Goal: Task Accomplishment & Management: Use online tool/utility

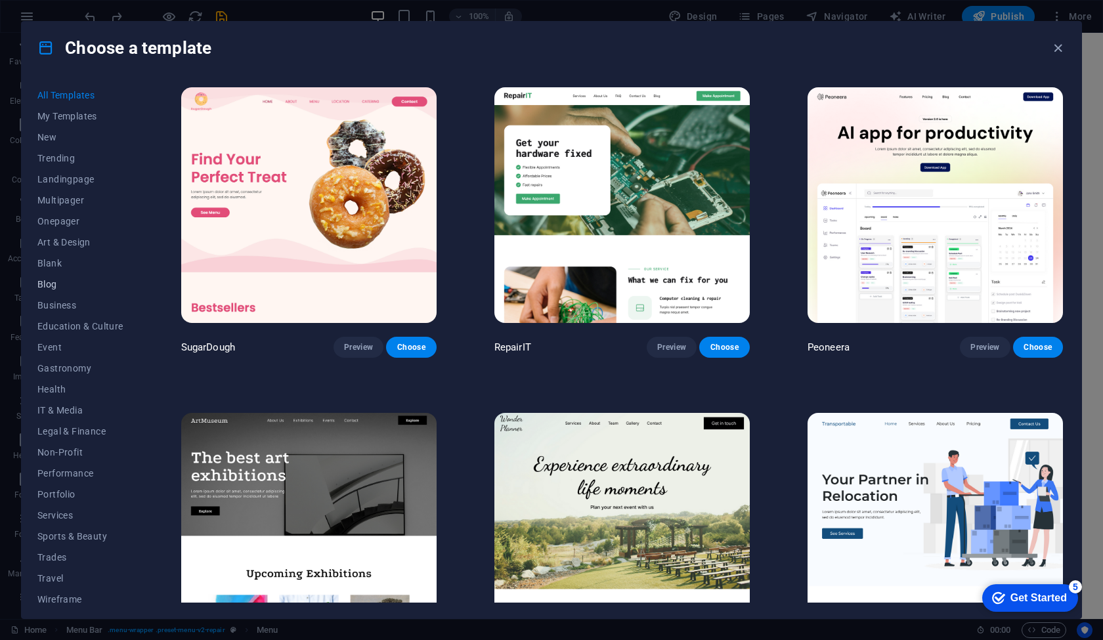
click at [52, 278] on button "Blog" at bounding box center [80, 284] width 86 height 21
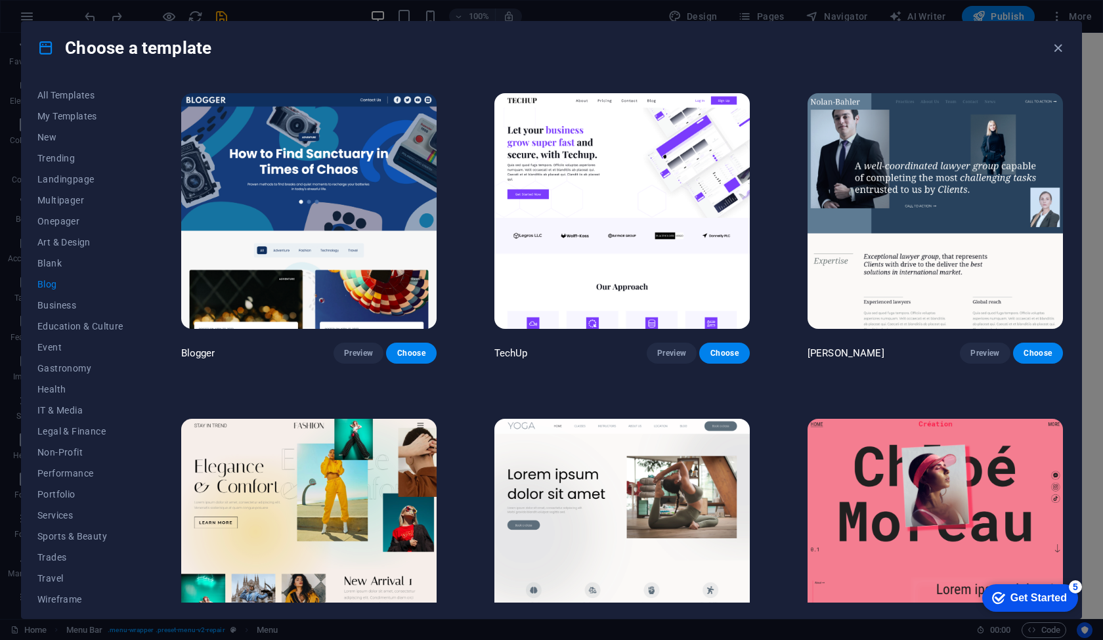
scroll to position [1295, 0]
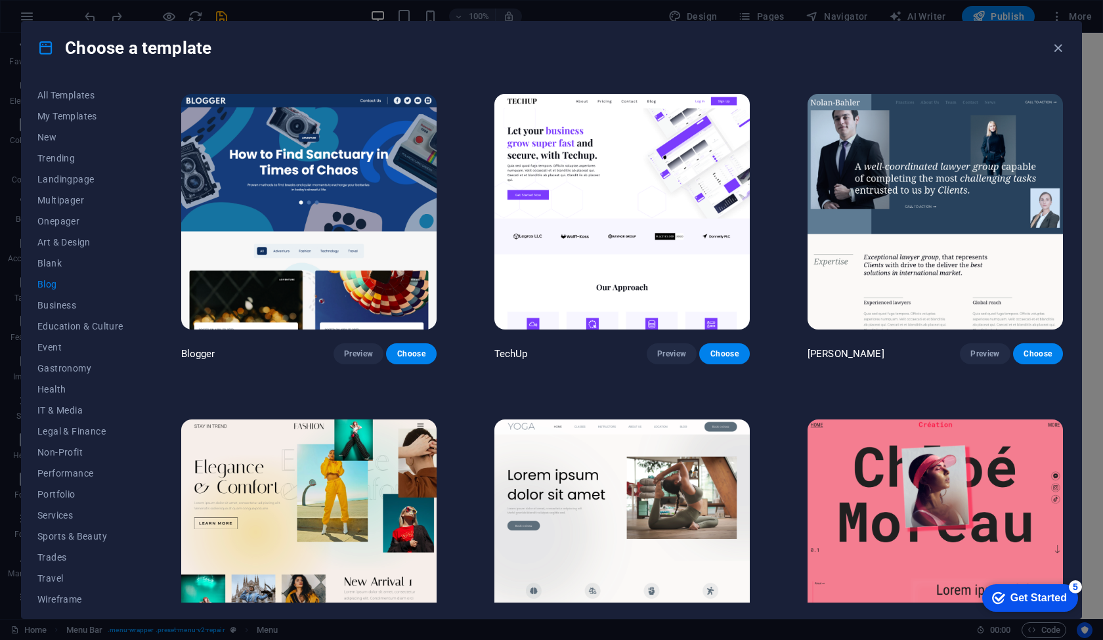
click at [688, 53] on div "Choose a template" at bounding box center [552, 48] width 1060 height 53
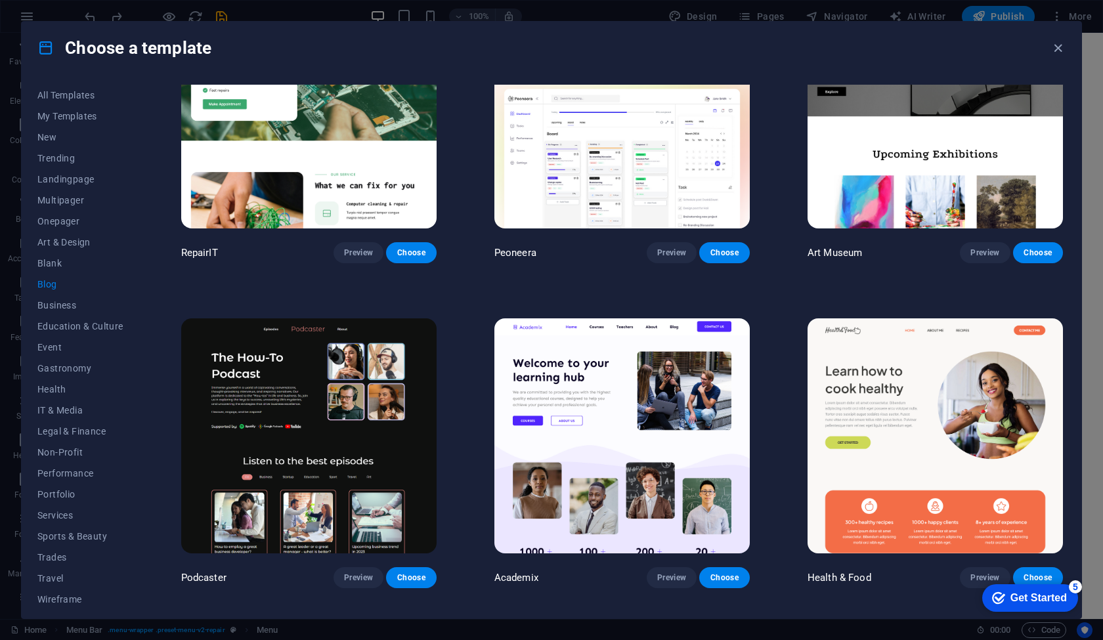
scroll to position [0, 0]
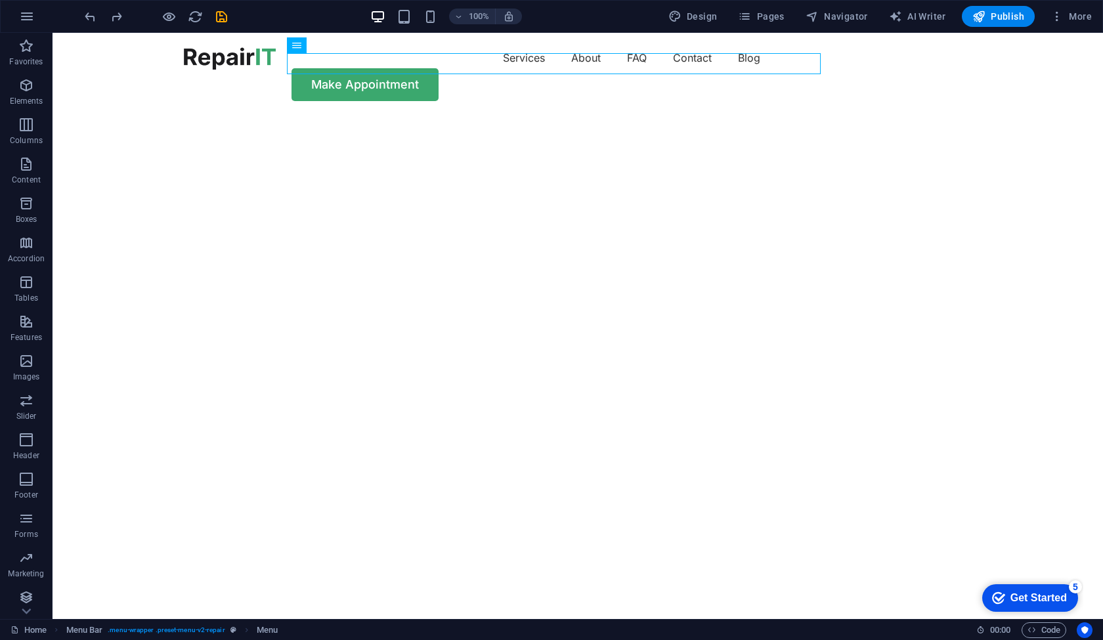
click at [1057, 46] on div "Services About FAQ Contact Blog Make Appointment" at bounding box center [578, 74] width 1051 height 83
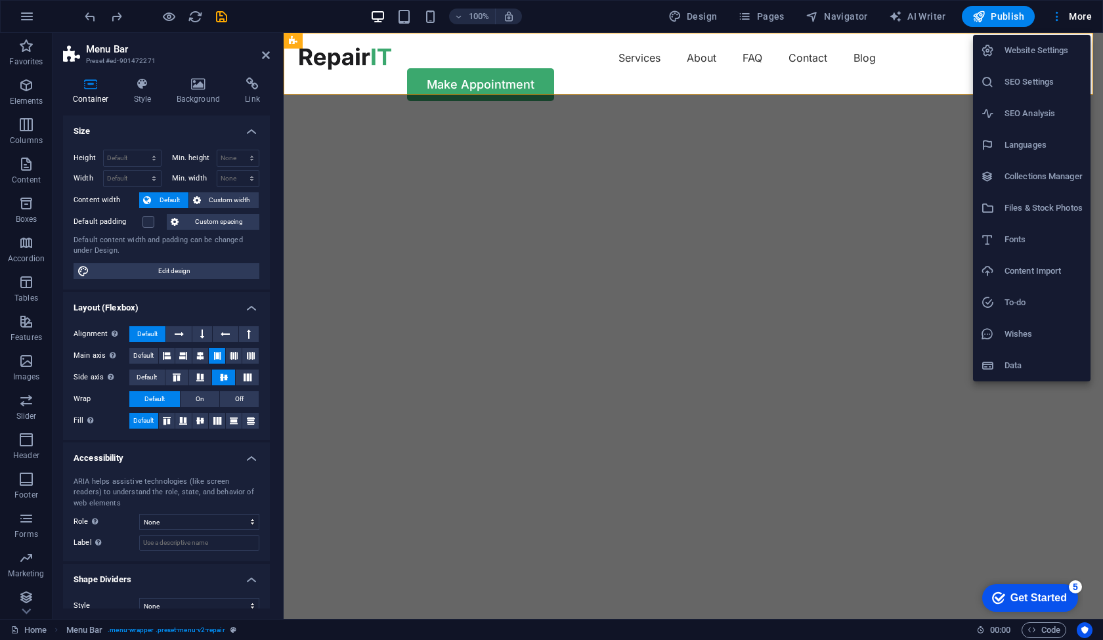
click at [1073, 16] on div at bounding box center [551, 320] width 1103 height 640
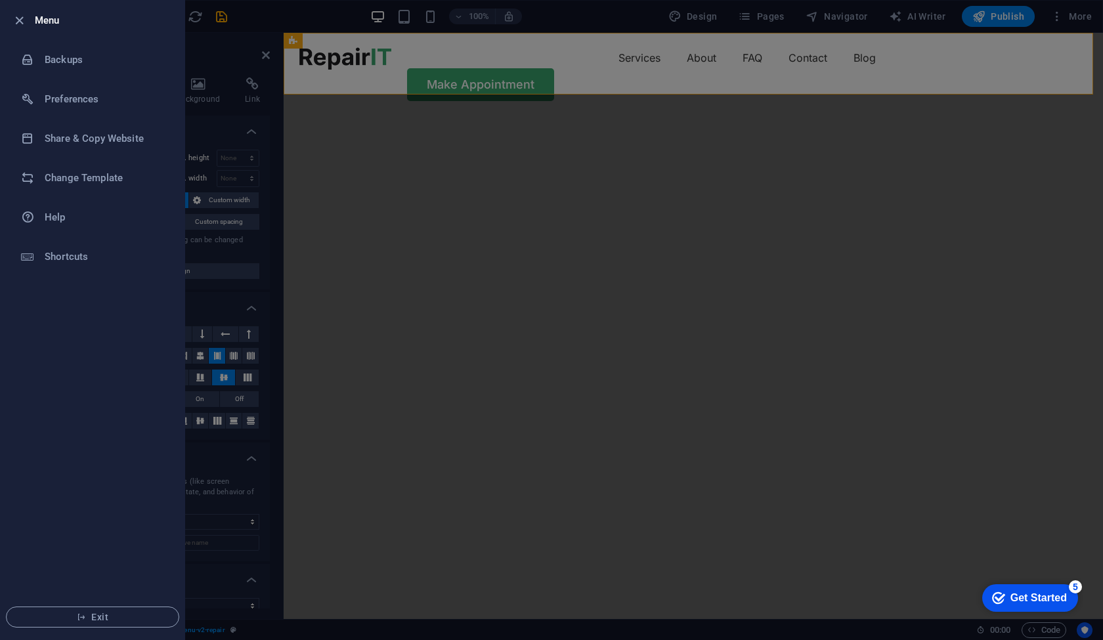
click at [443, 278] on div at bounding box center [551, 320] width 1103 height 640
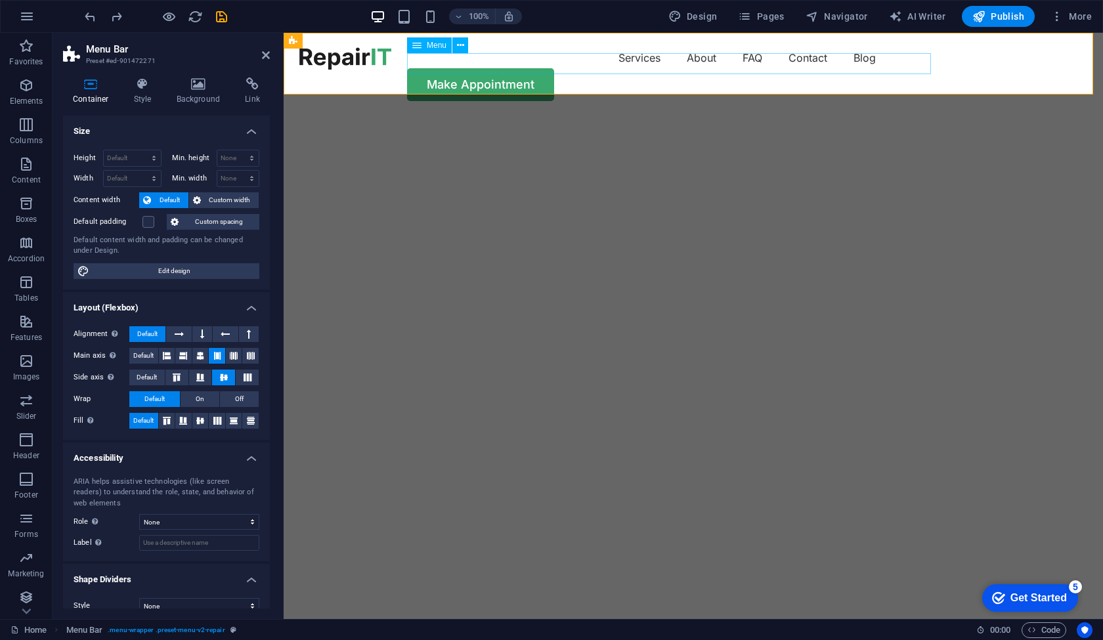
click at [778, 63] on nav "Services About FAQ Contact Blog" at bounding box center [693, 57] width 788 height 21
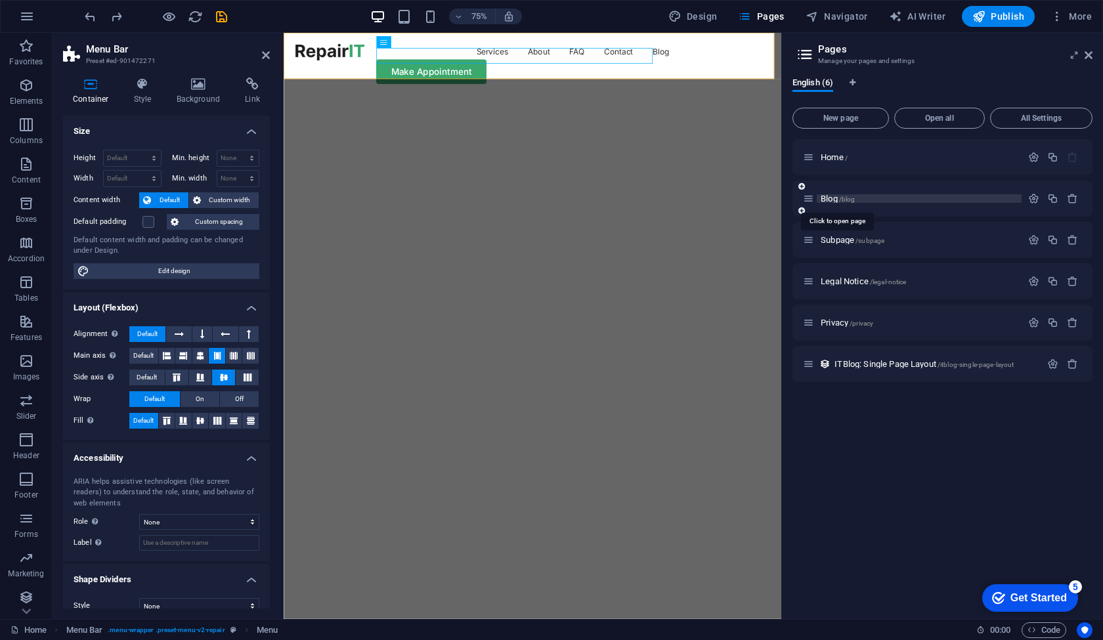
click at [829, 196] on span "Blog /blog" at bounding box center [838, 199] width 34 height 10
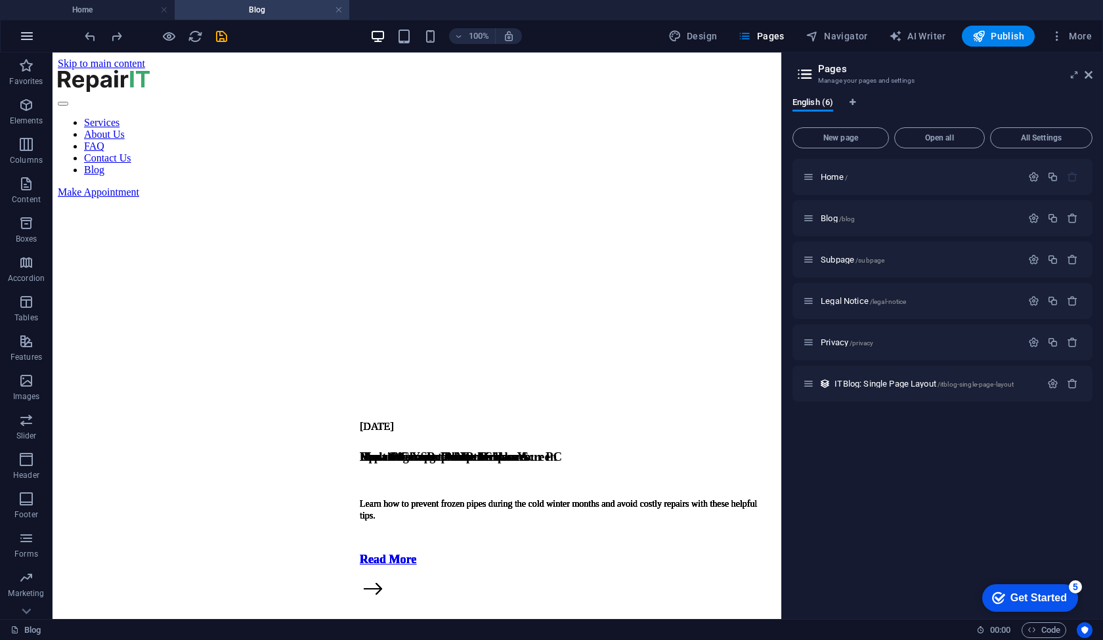
click at [21, 33] on icon "button" at bounding box center [27, 36] width 16 height 16
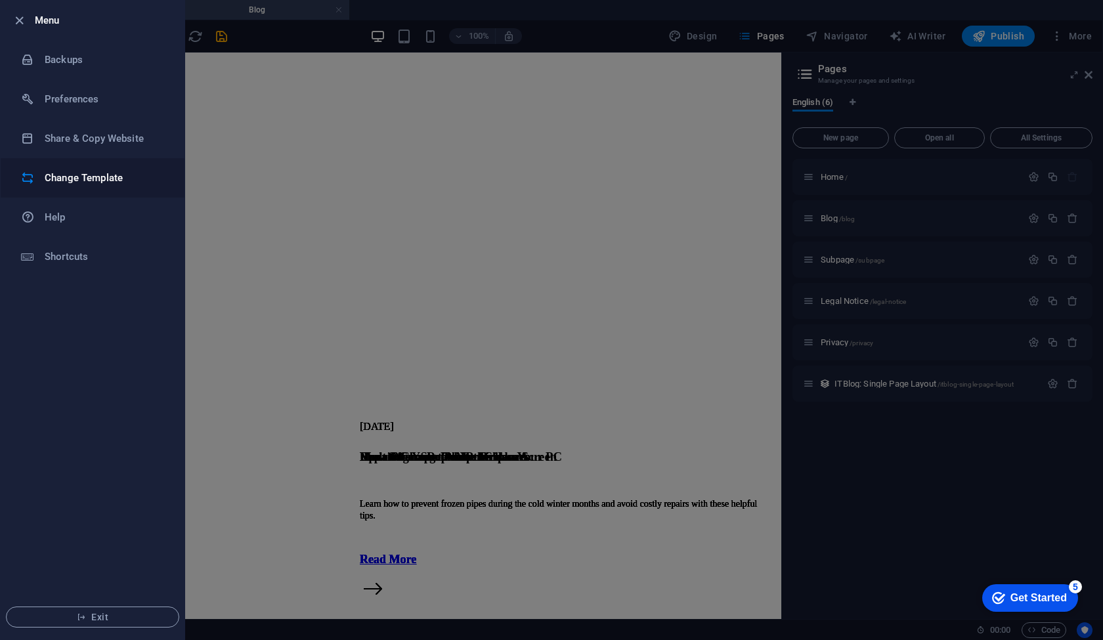
click at [106, 184] on h6 "Change Template" at bounding box center [105, 178] width 121 height 16
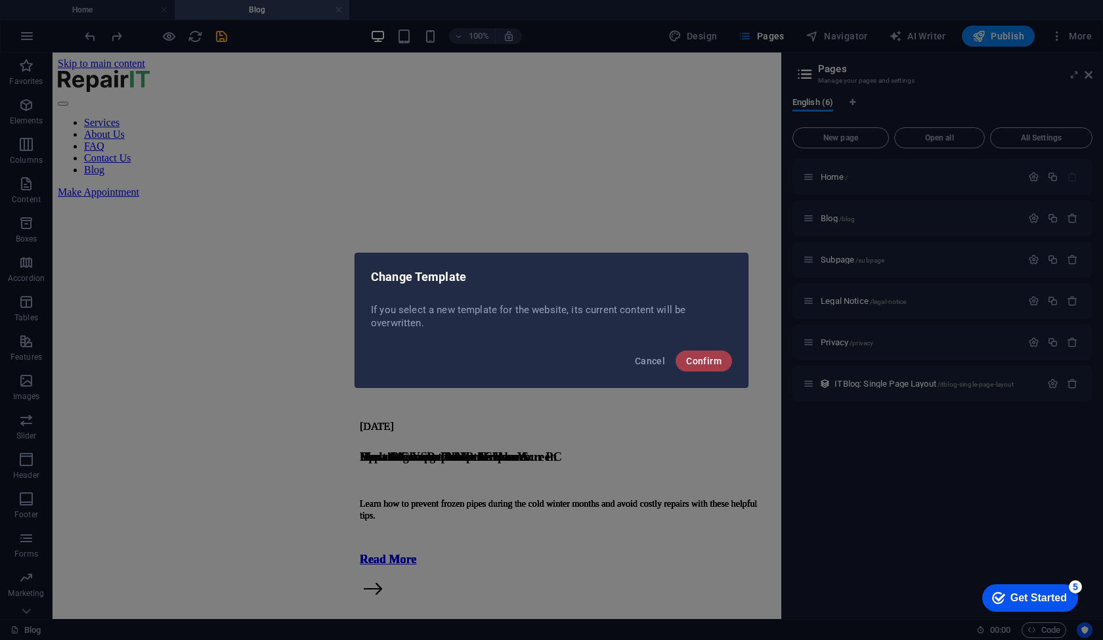
click at [709, 365] on span "Confirm" at bounding box center [703, 361] width 35 height 11
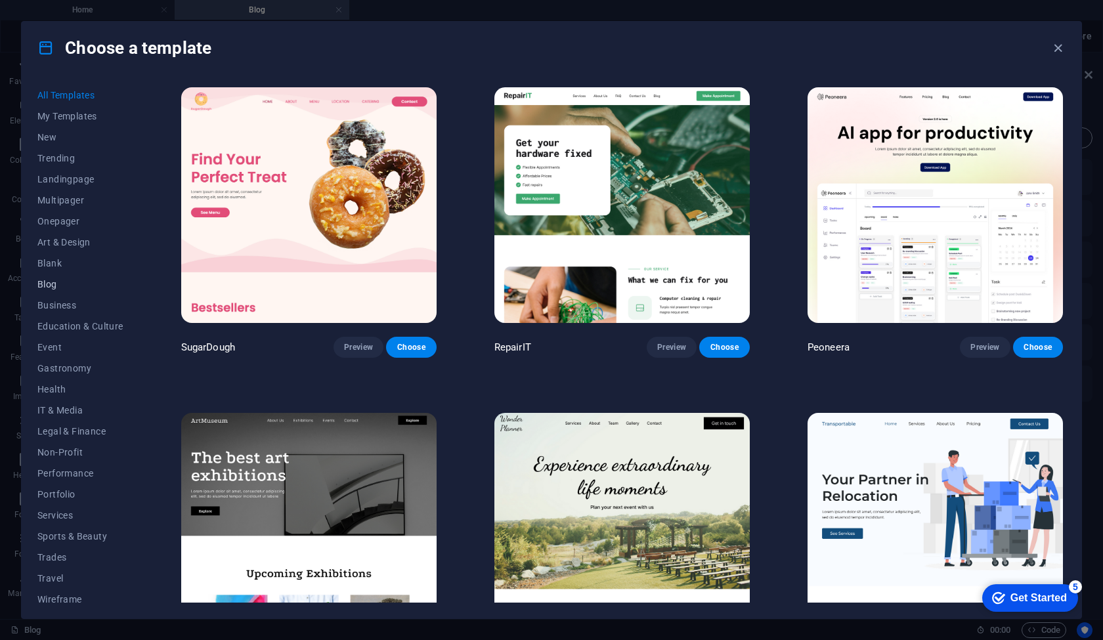
click at [45, 280] on span "Blog" at bounding box center [80, 284] width 86 height 11
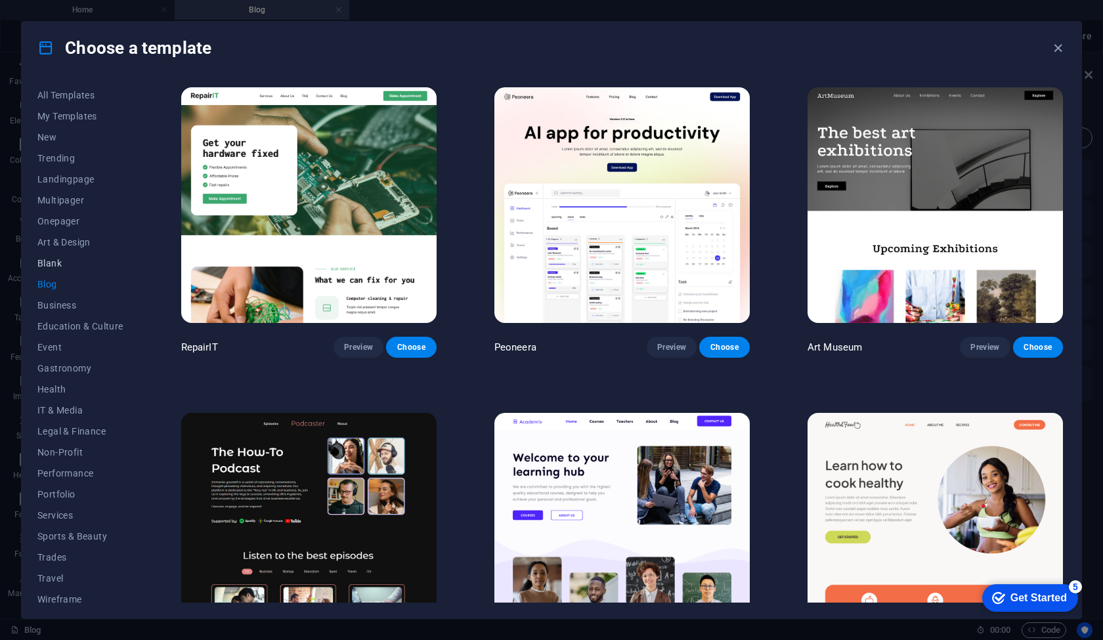
click at [52, 261] on span "Blank" at bounding box center [80, 263] width 86 height 11
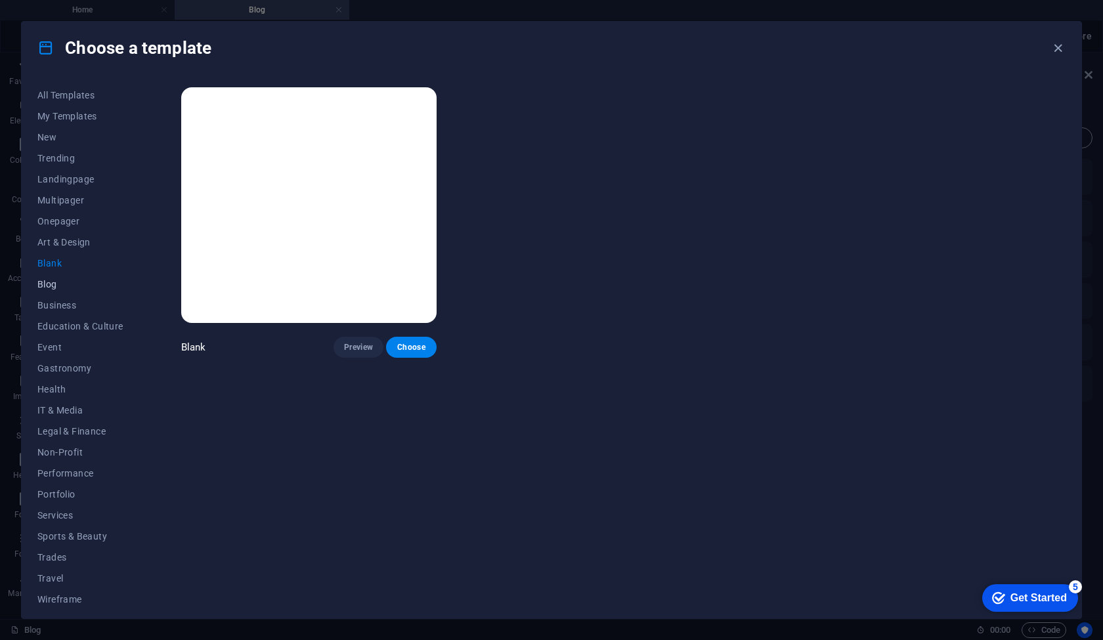
click at [49, 286] on span "Blog" at bounding box center [80, 284] width 86 height 11
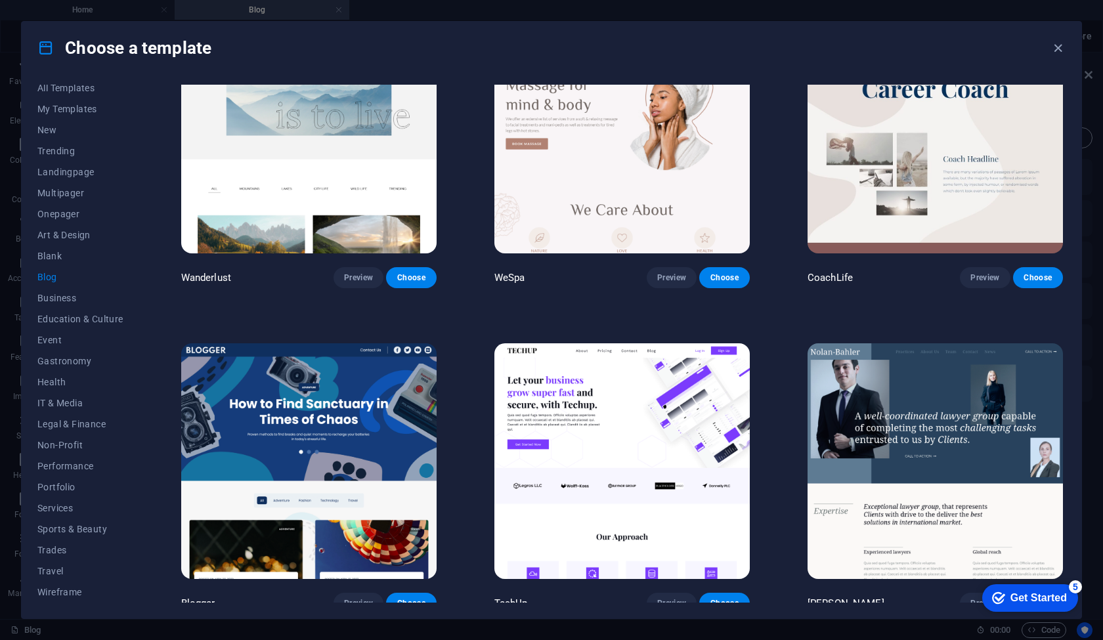
scroll to position [1111, 0]
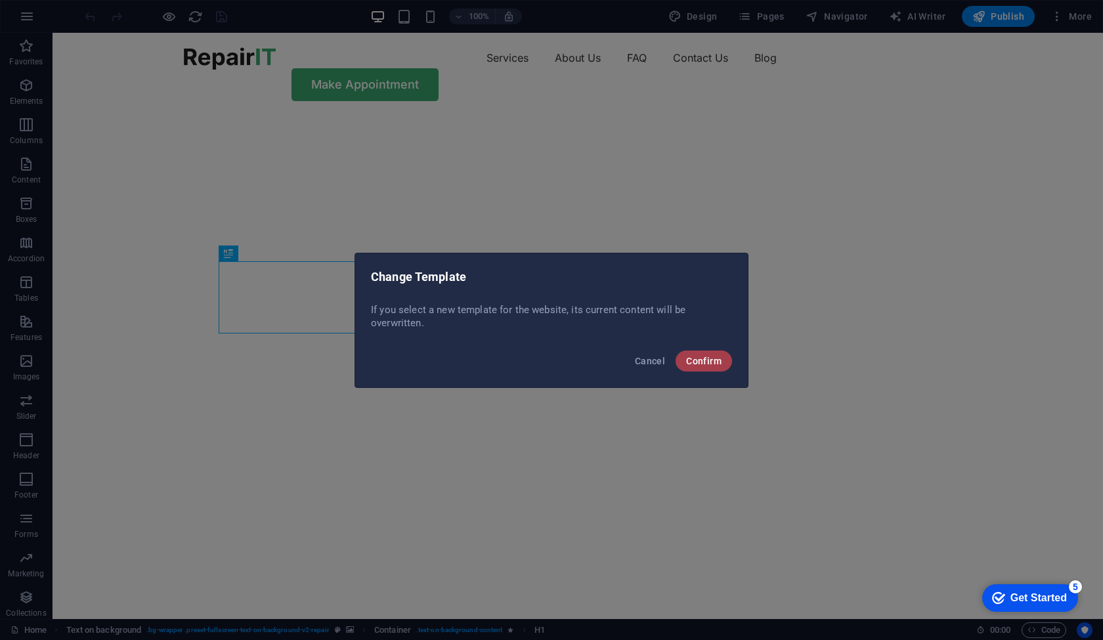
click at [0, 0] on button "Confirm" at bounding box center [0, 0] width 0 height 0
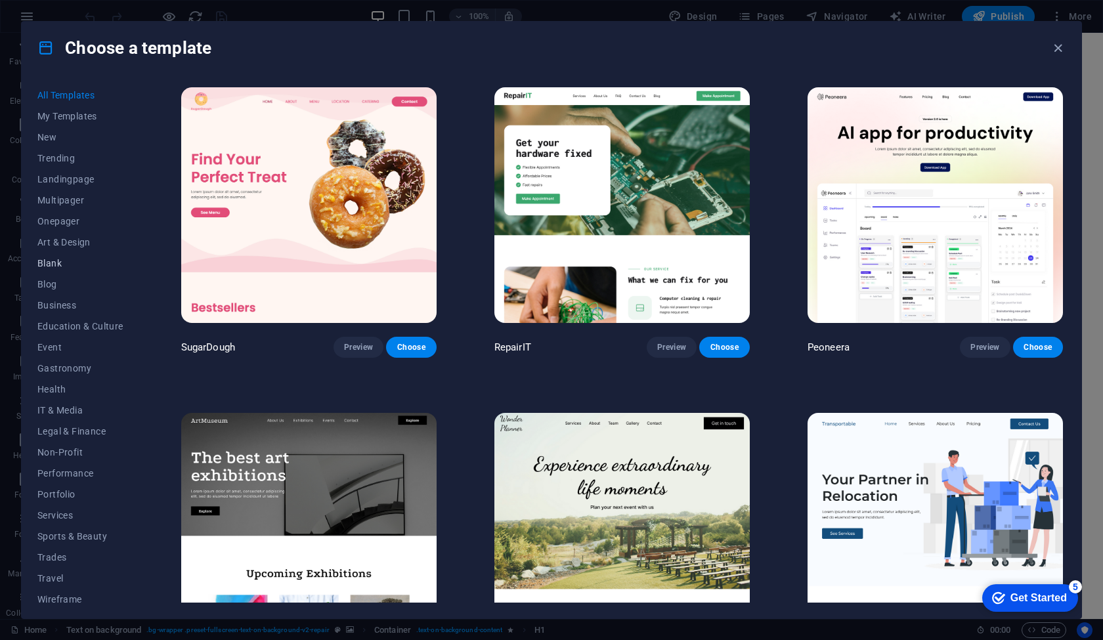
click at [53, 264] on span "Blank" at bounding box center [80, 263] width 86 height 11
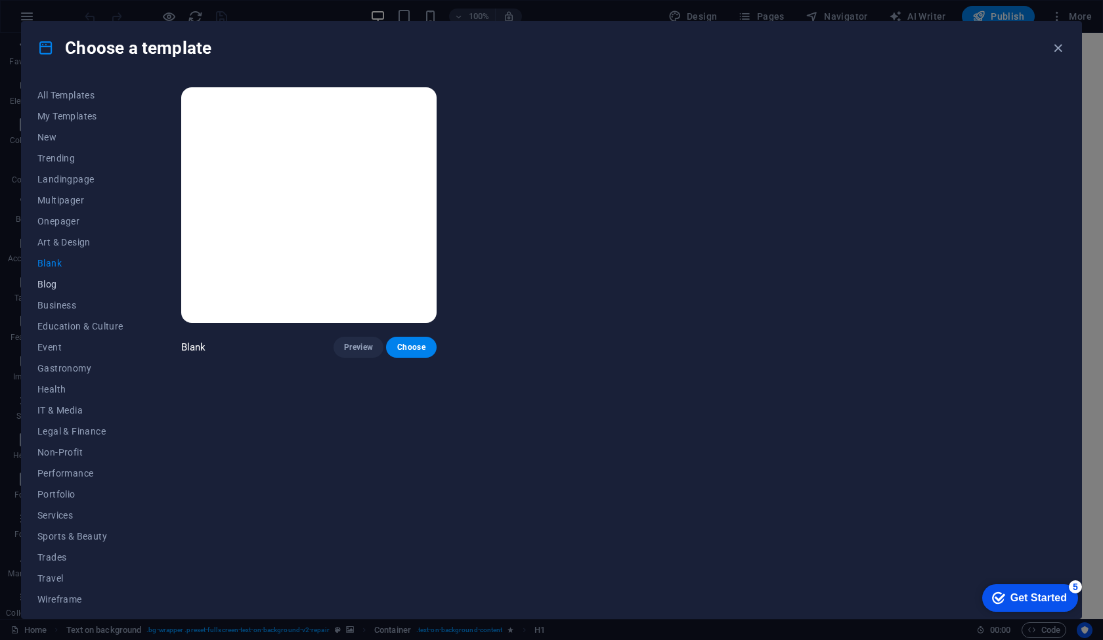
click at [62, 282] on span "Blog" at bounding box center [80, 284] width 86 height 11
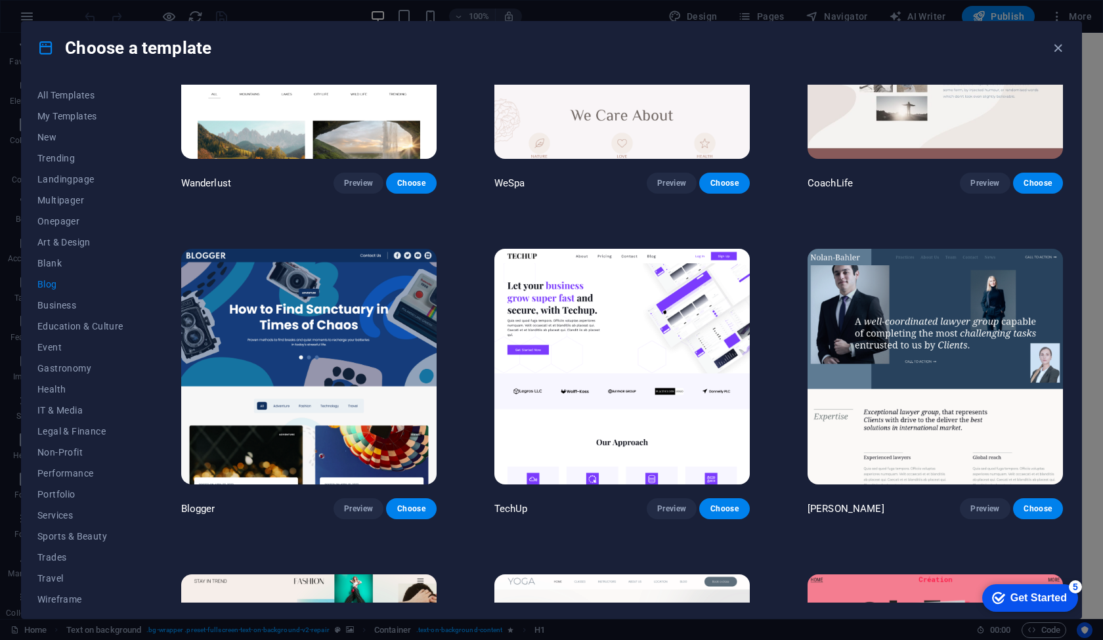
scroll to position [1215, 0]
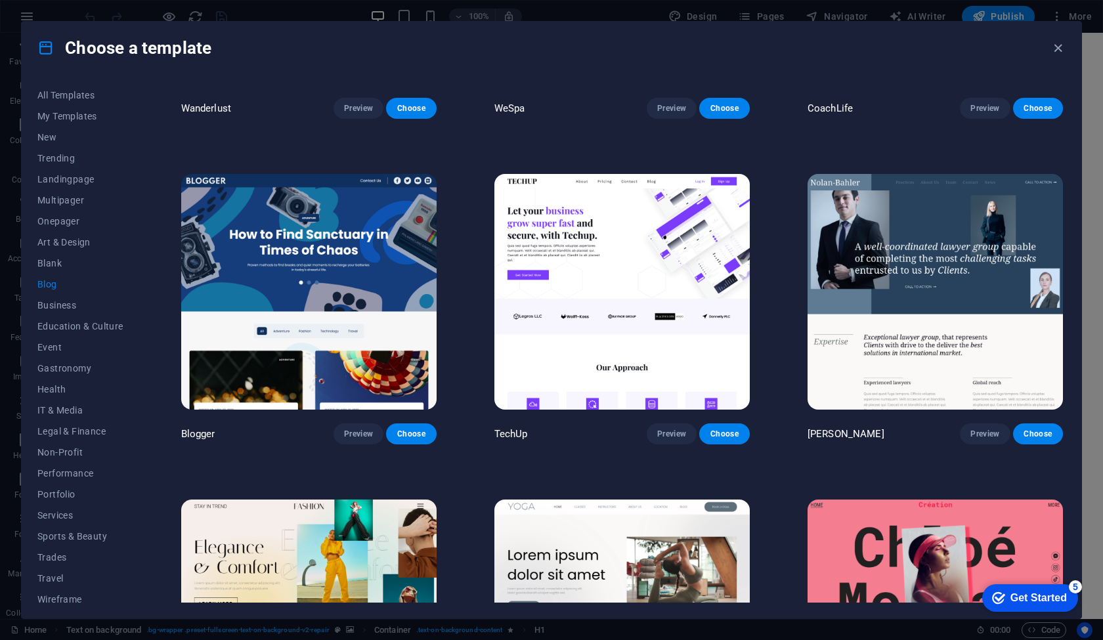
click at [573, 315] on img at bounding box center [621, 292] width 255 height 236
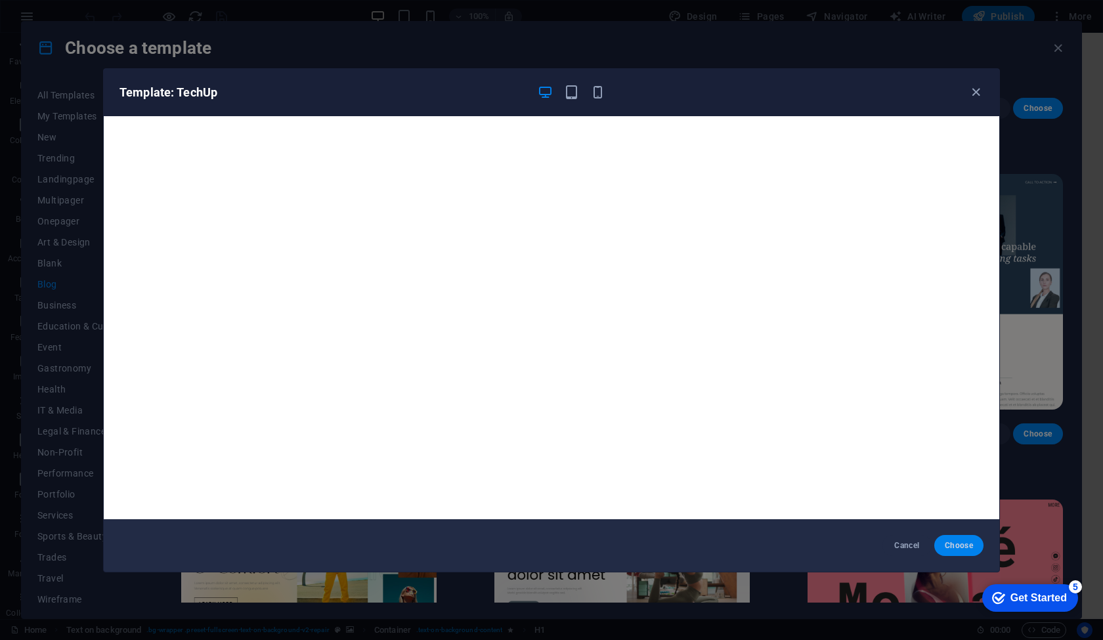
click at [952, 548] on span "Choose" at bounding box center [959, 545] width 28 height 11
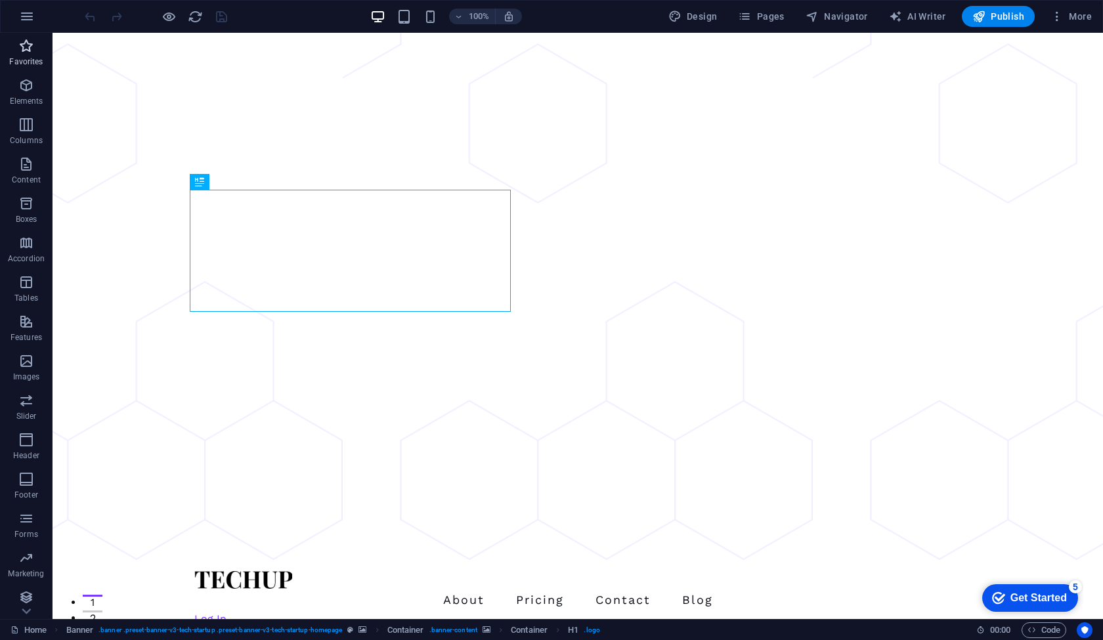
click at [24, 49] on icon "button" at bounding box center [26, 46] width 16 height 16
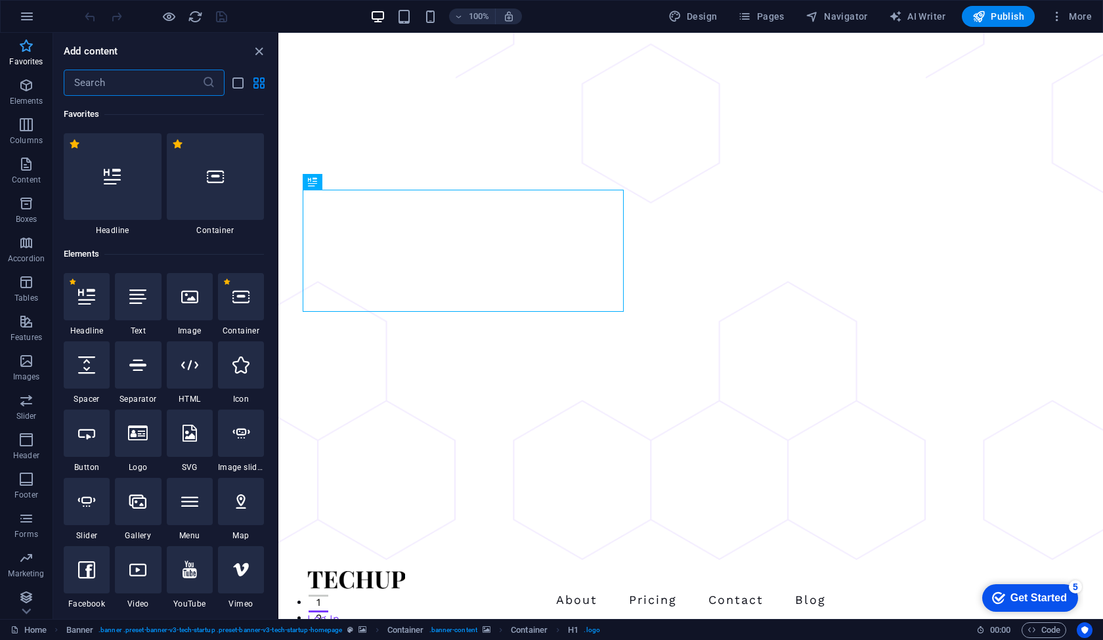
click at [24, 49] on icon "button" at bounding box center [26, 46] width 16 height 16
click at [22, 89] on icon "button" at bounding box center [26, 85] width 16 height 16
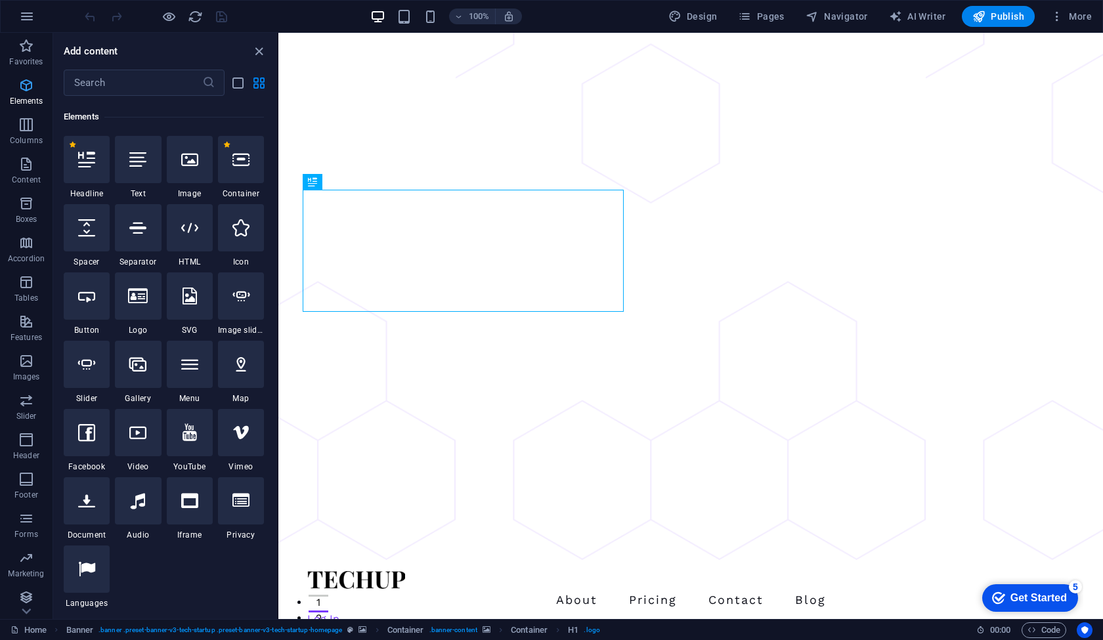
scroll to position [140, 0]
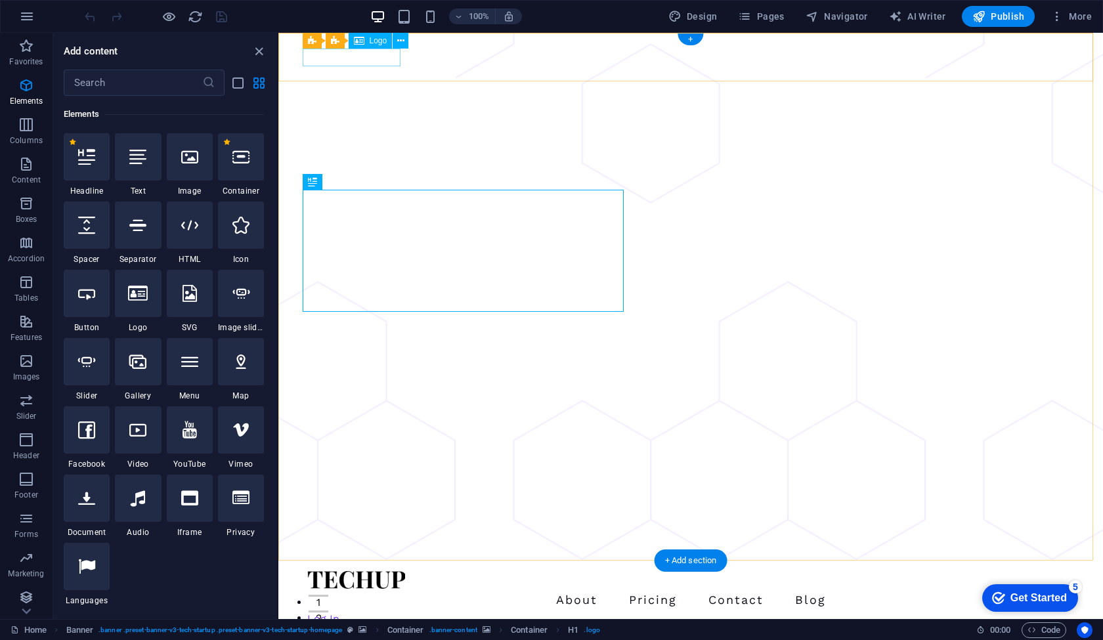
click at [368, 42] on div "Logo" at bounding box center [371, 41] width 44 height 16
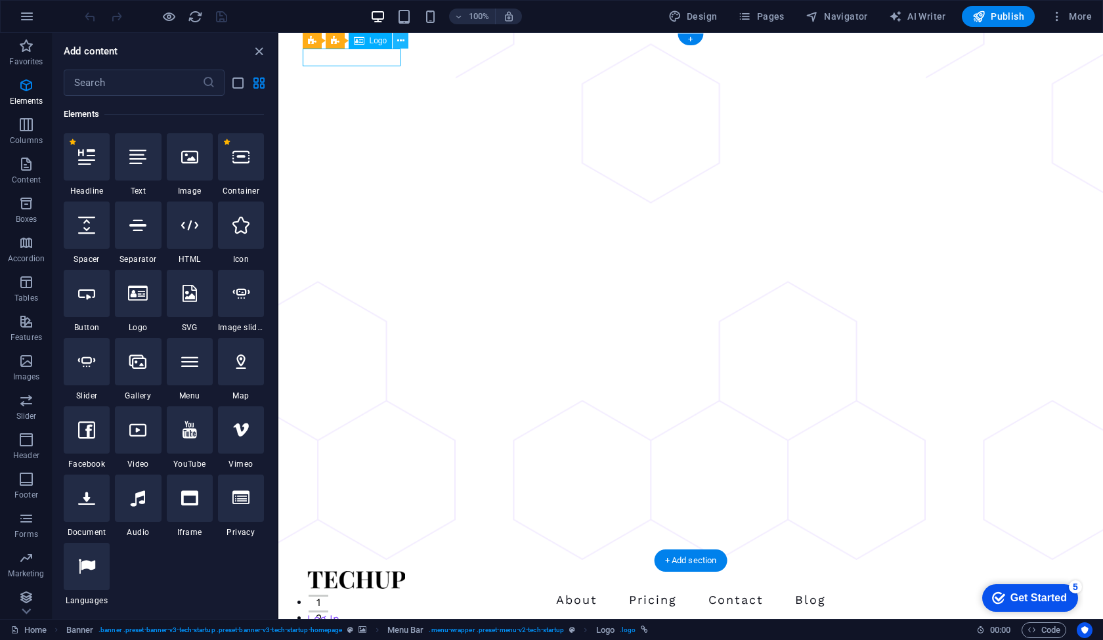
click at [401, 40] on icon at bounding box center [400, 41] width 7 height 14
click at [324, 571] on div at bounding box center [690, 580] width 767 height 18
click at [315, 571] on div at bounding box center [690, 580] width 767 height 18
click at [398, 41] on icon at bounding box center [400, 41] width 7 height 14
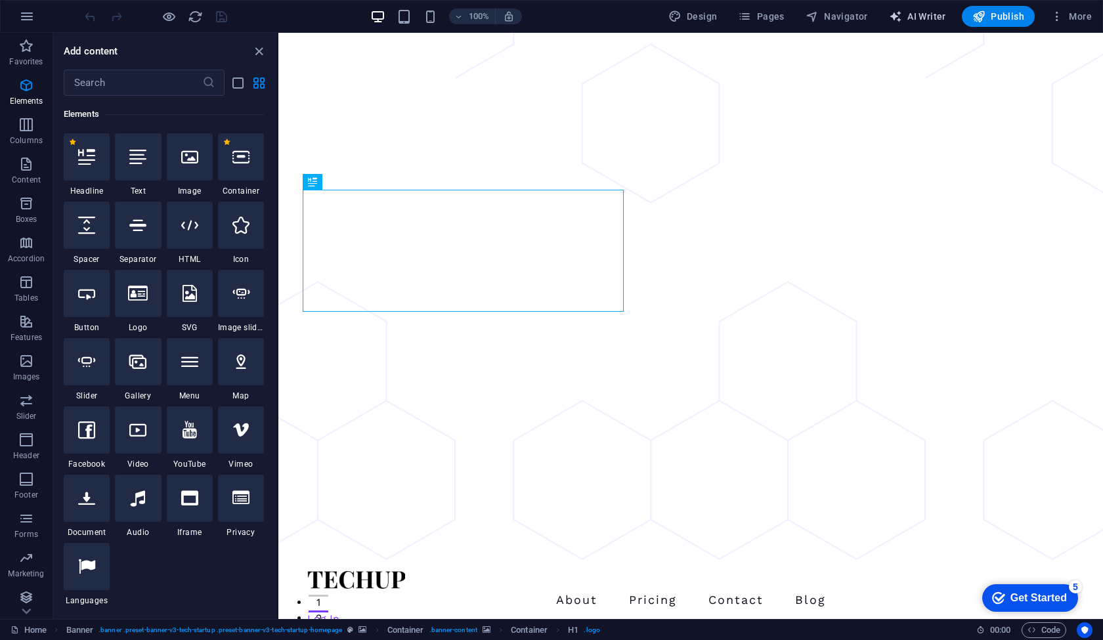
select select "English"
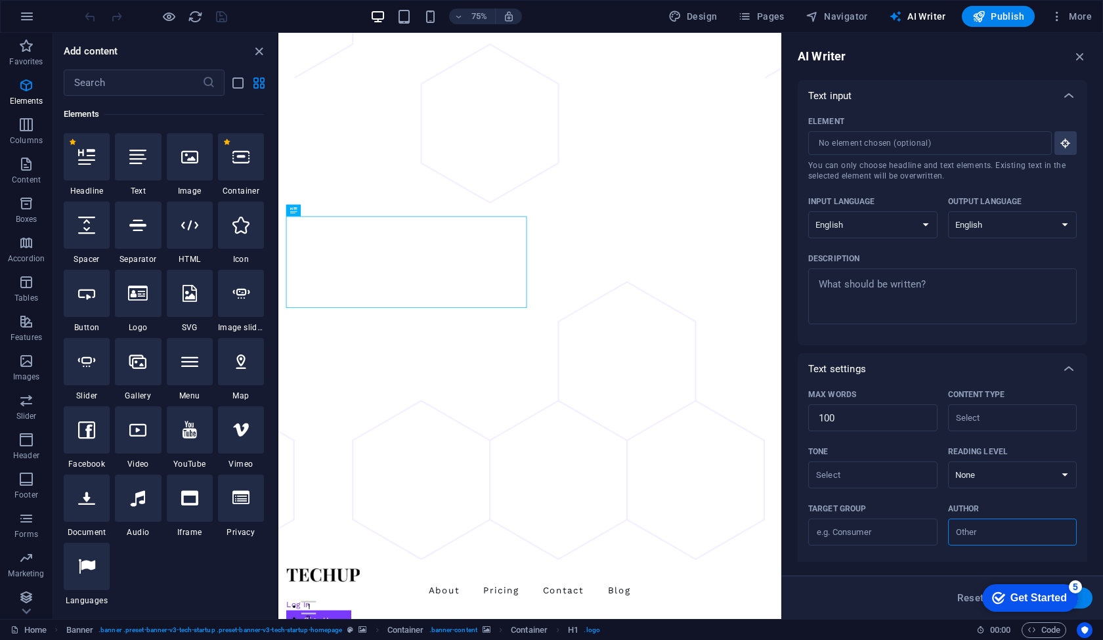
click at [886, 562] on div "AI Writer Text input Element ​ You can only choose headline and text elements. …" at bounding box center [942, 326] width 321 height 586
click at [1078, 54] on icon "button" at bounding box center [1080, 56] width 14 height 14
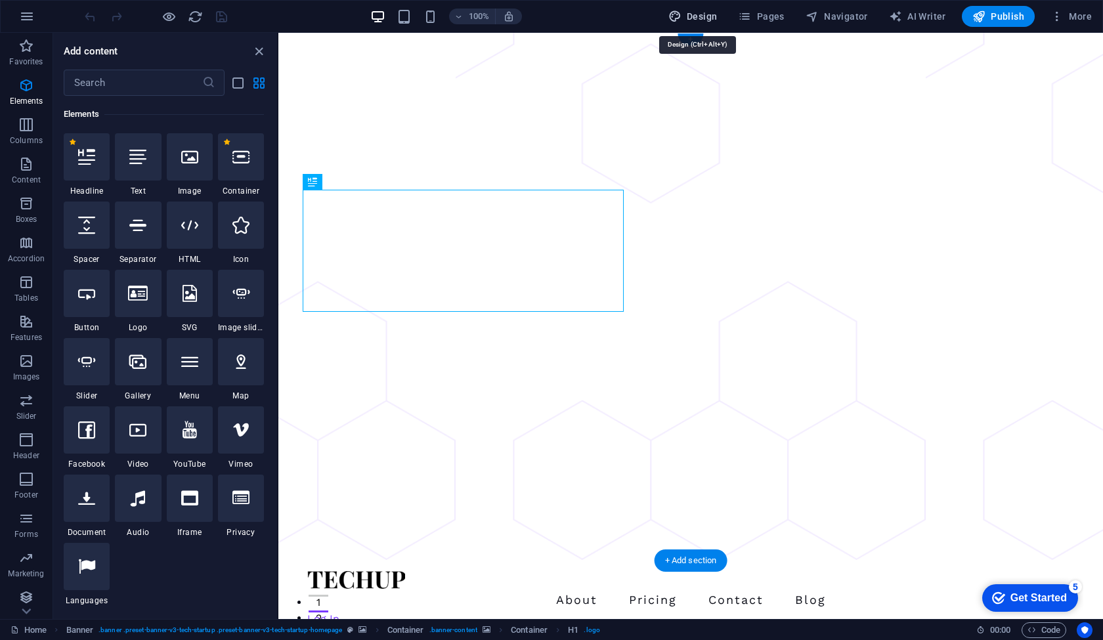
select select "px"
select select "400"
select select "px"
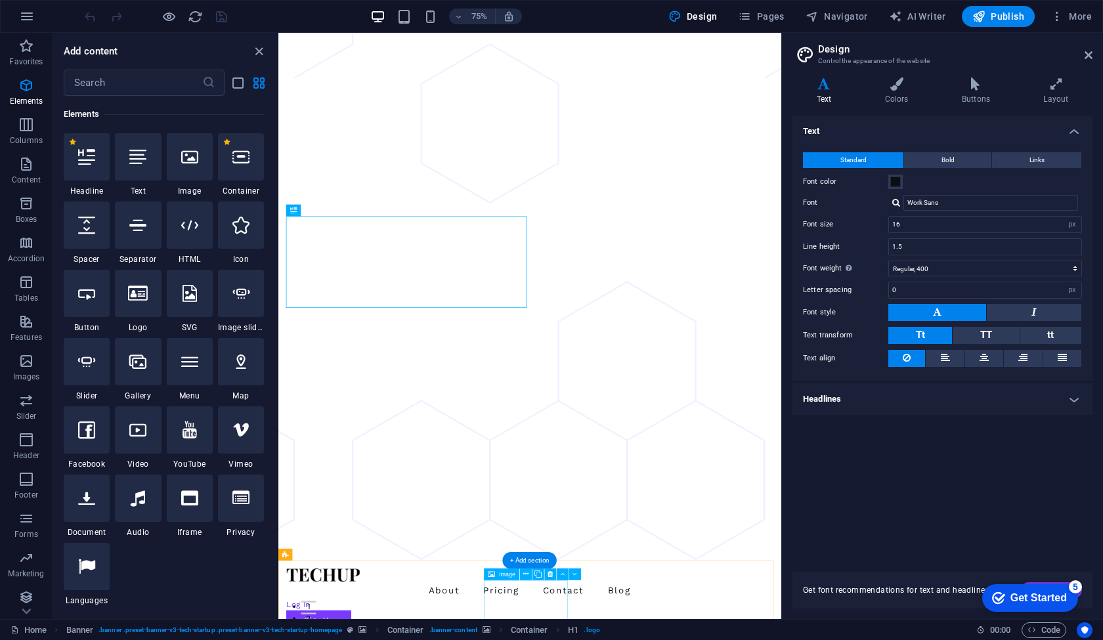
click at [493, 575] on icon at bounding box center [492, 575] width 7 height 12
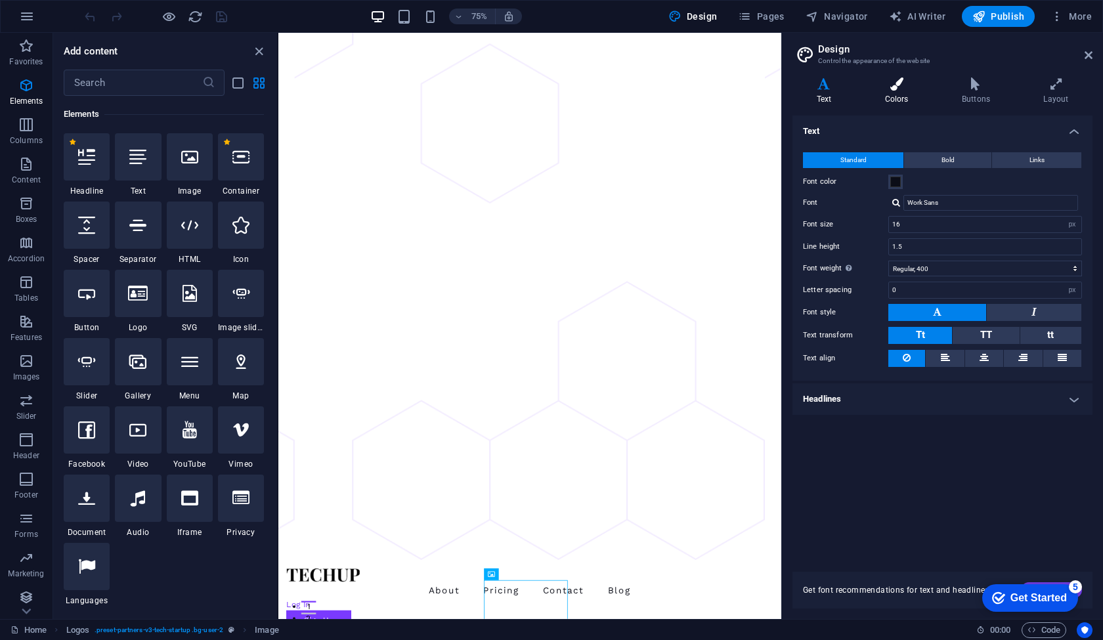
click at [894, 87] on icon at bounding box center [897, 83] width 72 height 13
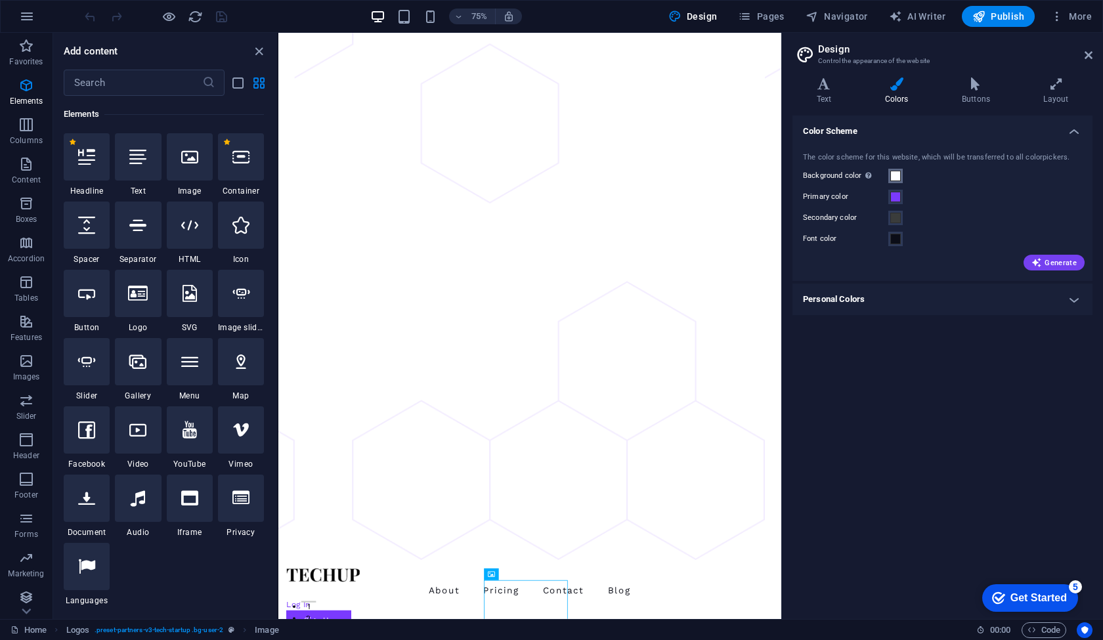
click at [898, 175] on span at bounding box center [895, 176] width 11 height 11
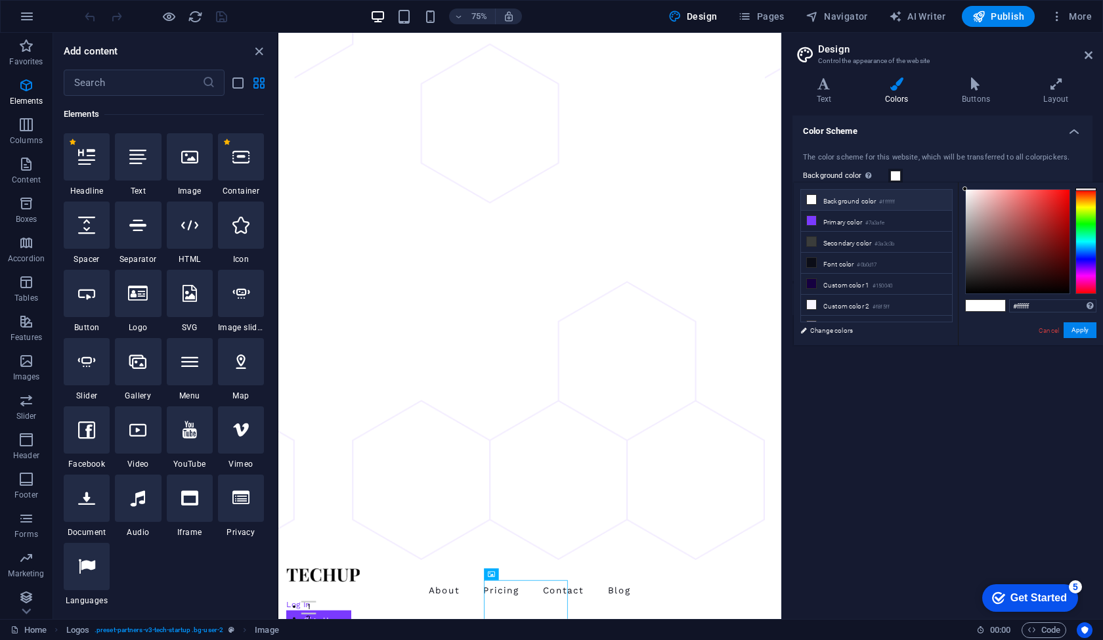
click at [812, 202] on icon at bounding box center [811, 199] width 9 height 9
click at [877, 200] on li "Background color #ffffff" at bounding box center [876, 200] width 151 height 21
click at [806, 332] on link "Change colors" at bounding box center [870, 330] width 152 height 16
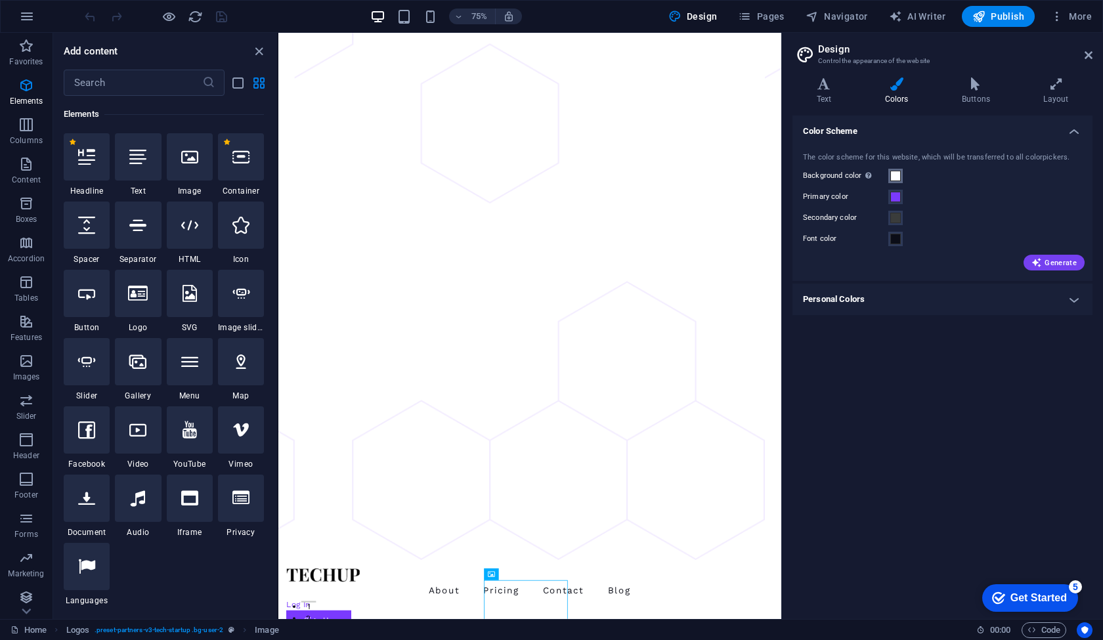
click at [894, 173] on span at bounding box center [895, 176] width 11 height 11
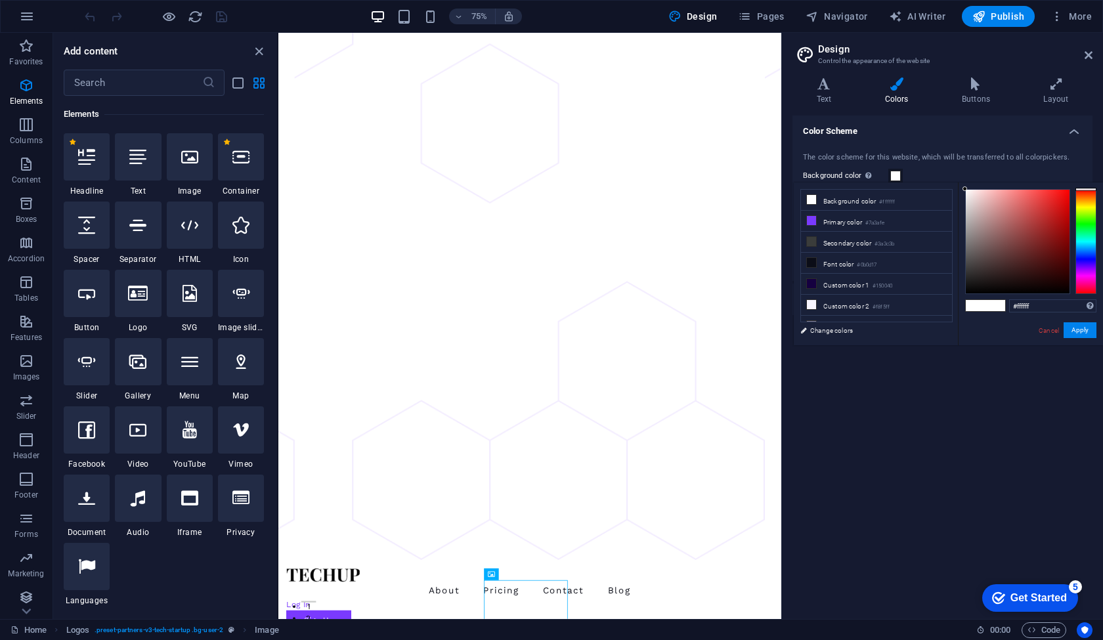
click at [986, 306] on span at bounding box center [996, 305] width 20 height 11
click at [1024, 307] on input "#ffffff" at bounding box center [1052, 305] width 87 height 13
drag, startPoint x: 1022, startPoint y: 239, endPoint x: 1005, endPoint y: 216, distance: 28.6
click at [1006, 216] on div at bounding box center [1018, 242] width 104 height 104
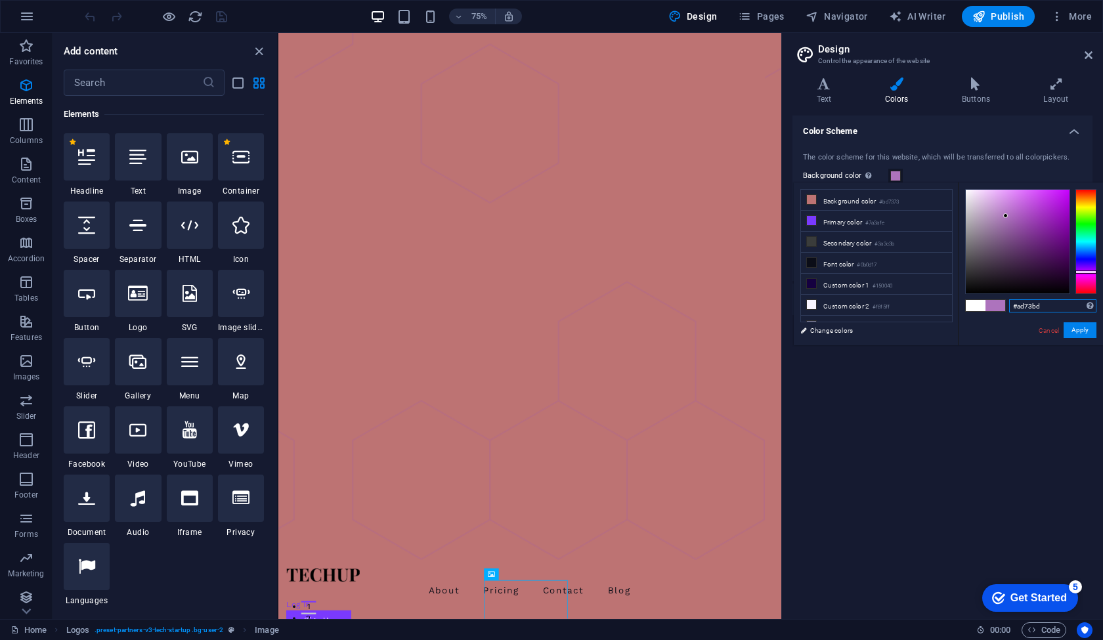
click at [1089, 272] on div at bounding box center [1086, 241] width 21 height 105
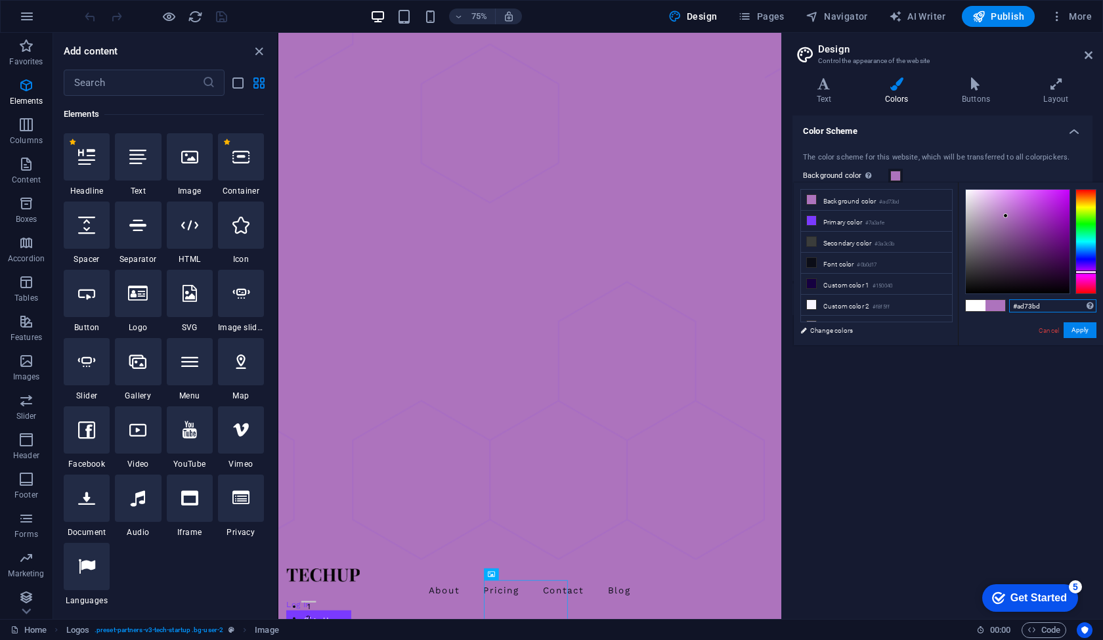
type input "#9473bd"
click at [1087, 266] on div at bounding box center [1086, 241] width 21 height 105
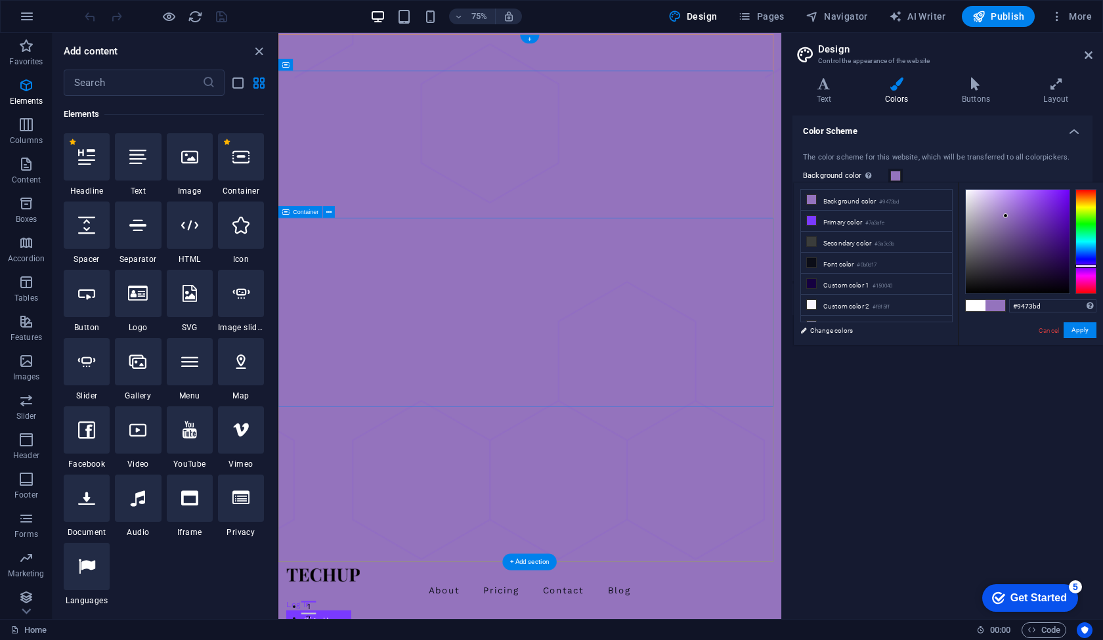
scroll to position [0, 0]
click at [824, 331] on link "Change colors" at bounding box center [870, 330] width 152 height 16
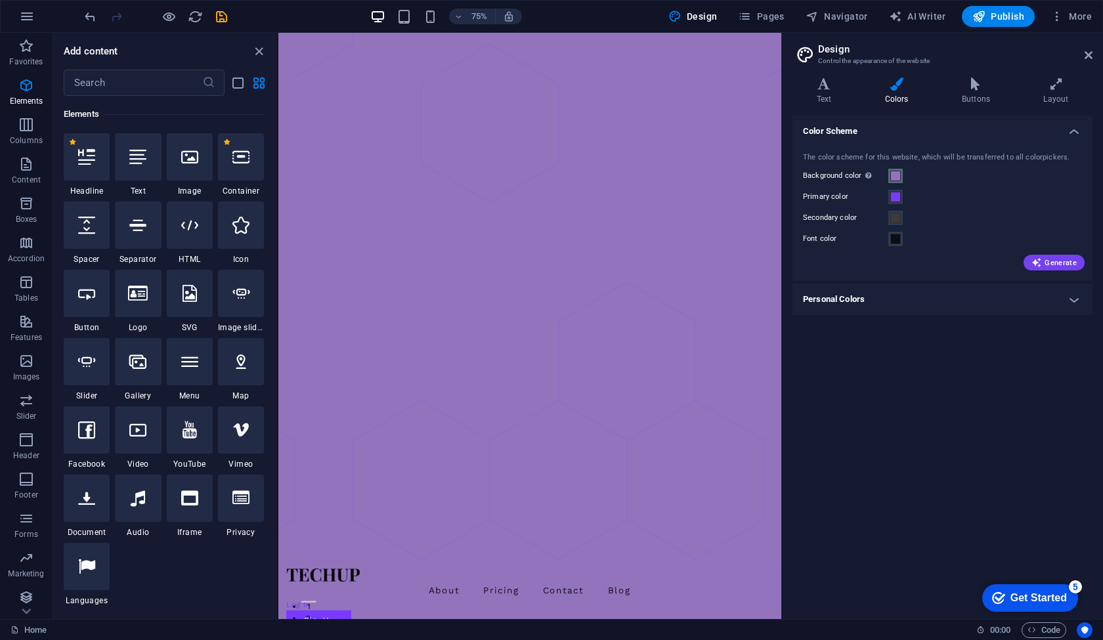
click at [894, 172] on span at bounding box center [895, 176] width 11 height 11
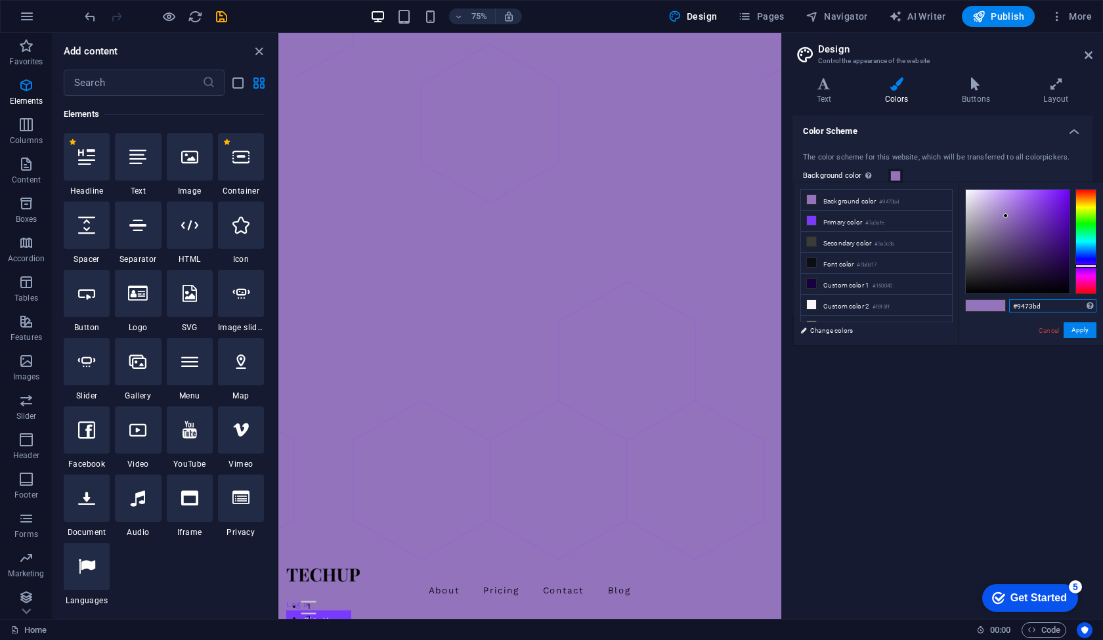
click at [1045, 305] on input "#9473bd" at bounding box center [1052, 305] width 87 height 13
click at [995, 306] on span at bounding box center [996, 305] width 20 height 11
click at [1059, 301] on input "#9473bd" at bounding box center [1052, 305] width 87 height 13
click at [1058, 303] on input "#9473bd" at bounding box center [1052, 305] width 87 height 13
paste input "#58257f"
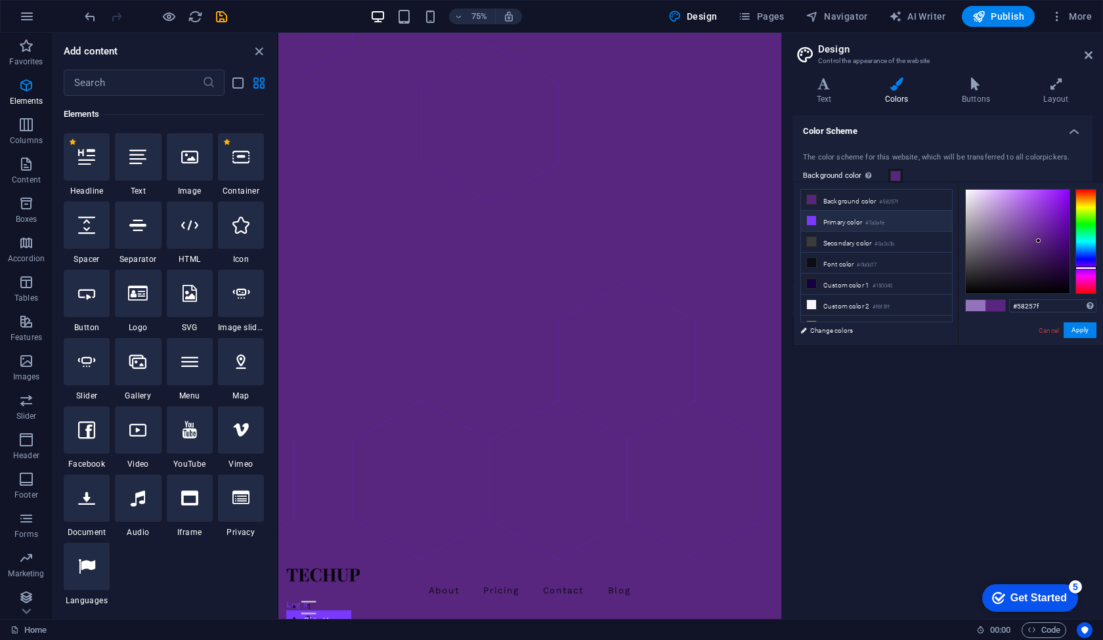
click at [814, 221] on icon at bounding box center [811, 220] width 9 height 9
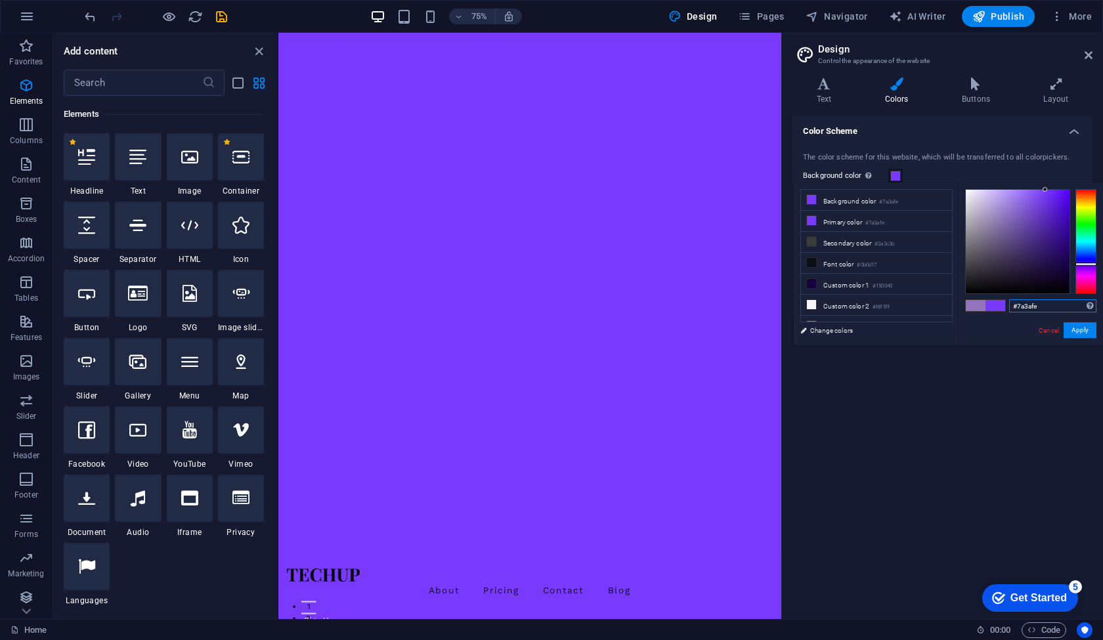
click at [1043, 307] on input "#7a3afe" at bounding box center [1052, 305] width 87 height 13
type input "#ffffff"
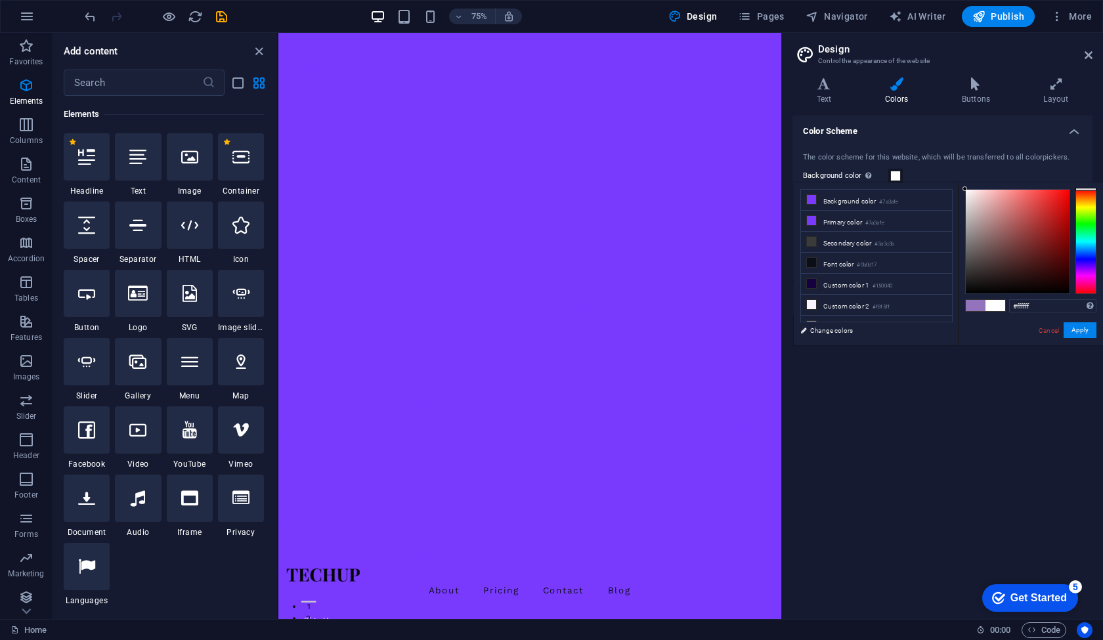
click at [1072, 445] on div "Color Scheme The color scheme for this website, which will be transferred to al…" at bounding box center [943, 362] width 300 height 493
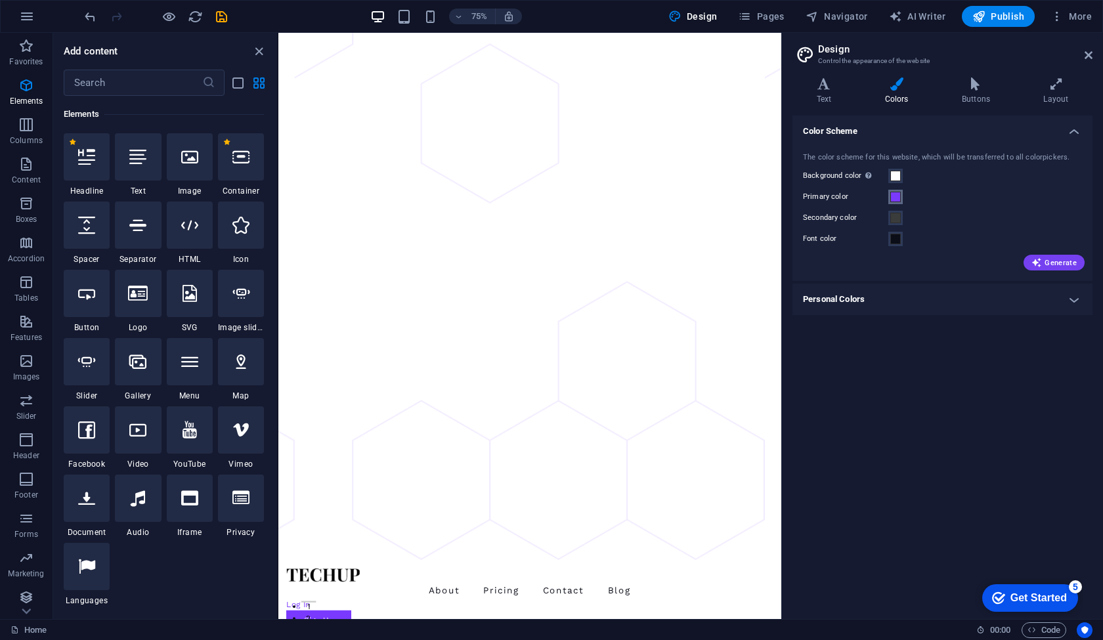
click at [892, 194] on span at bounding box center [895, 197] width 11 height 11
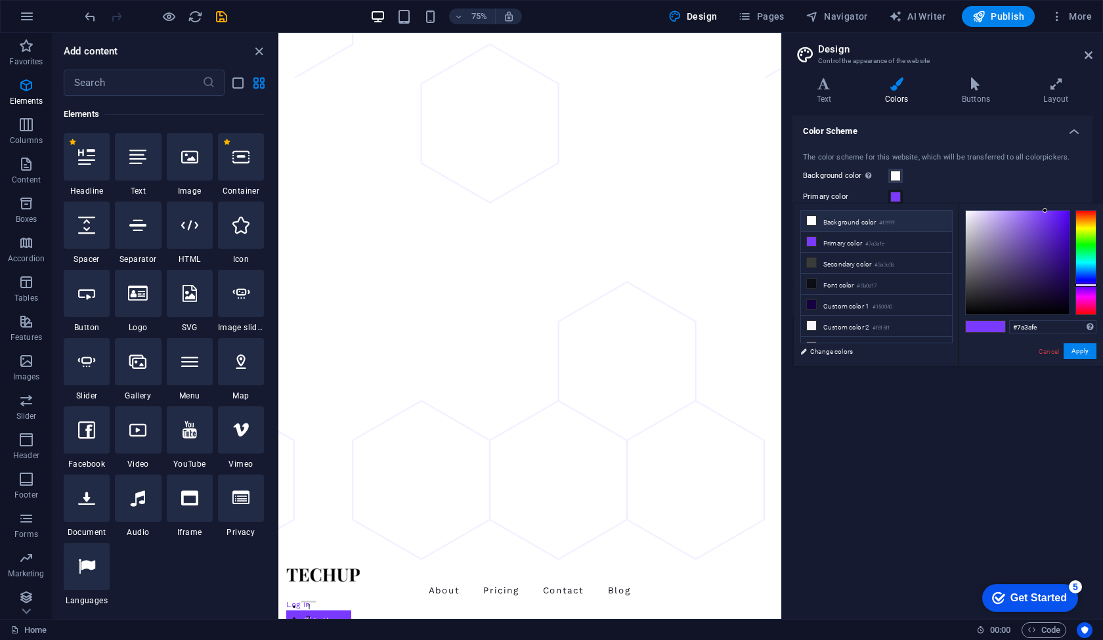
click at [813, 221] on icon at bounding box center [811, 220] width 9 height 9
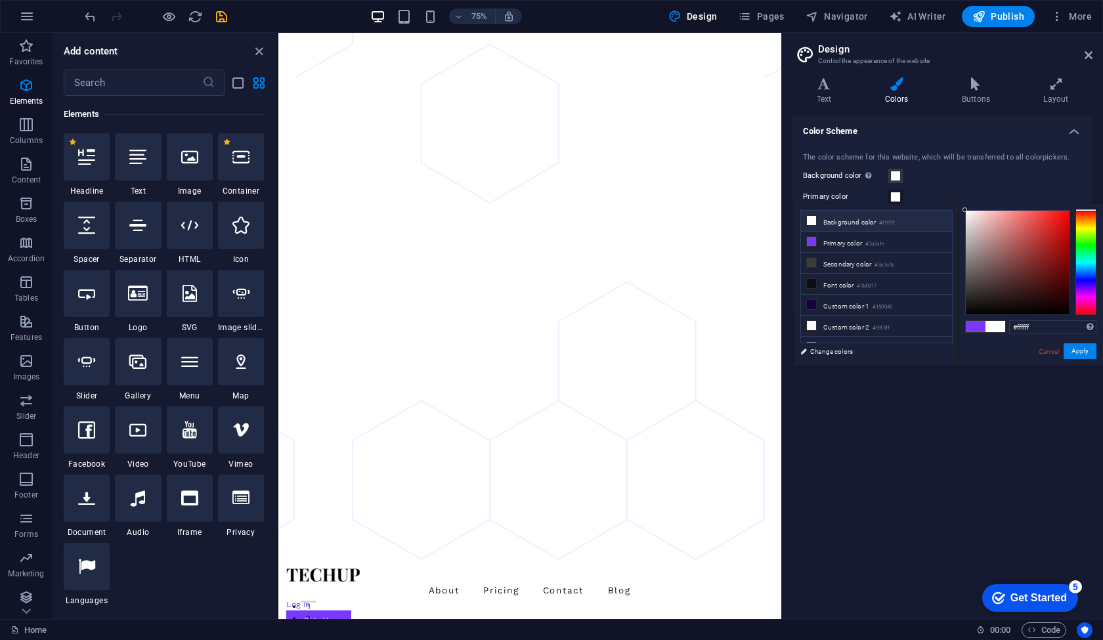
click at [813, 221] on icon at bounding box center [811, 220] width 9 height 9
click at [975, 326] on span at bounding box center [976, 326] width 20 height 11
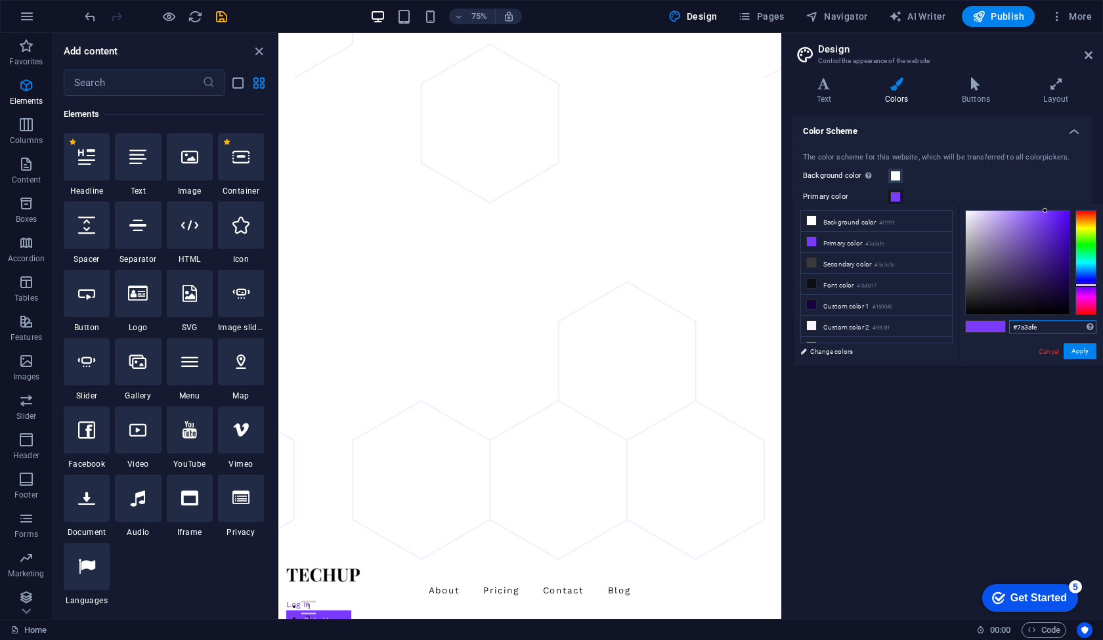
click at [1061, 326] on input "#7a3afe" at bounding box center [1052, 326] width 87 height 13
paste input "58257f"
type input "#58257f"
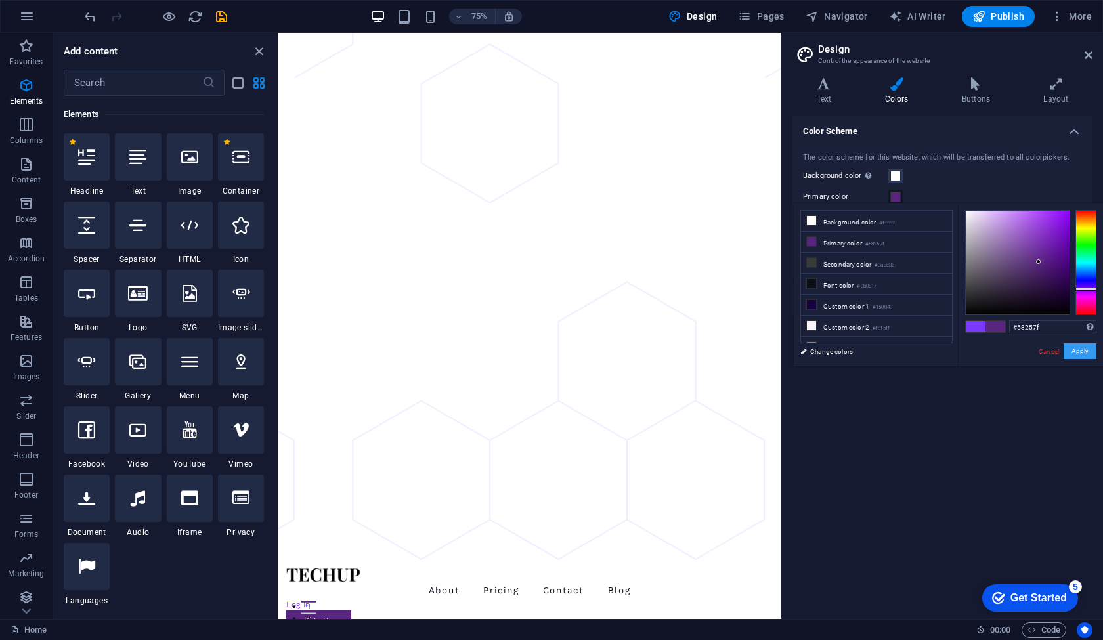
click at [1087, 353] on button "Apply" at bounding box center [1080, 351] width 33 height 16
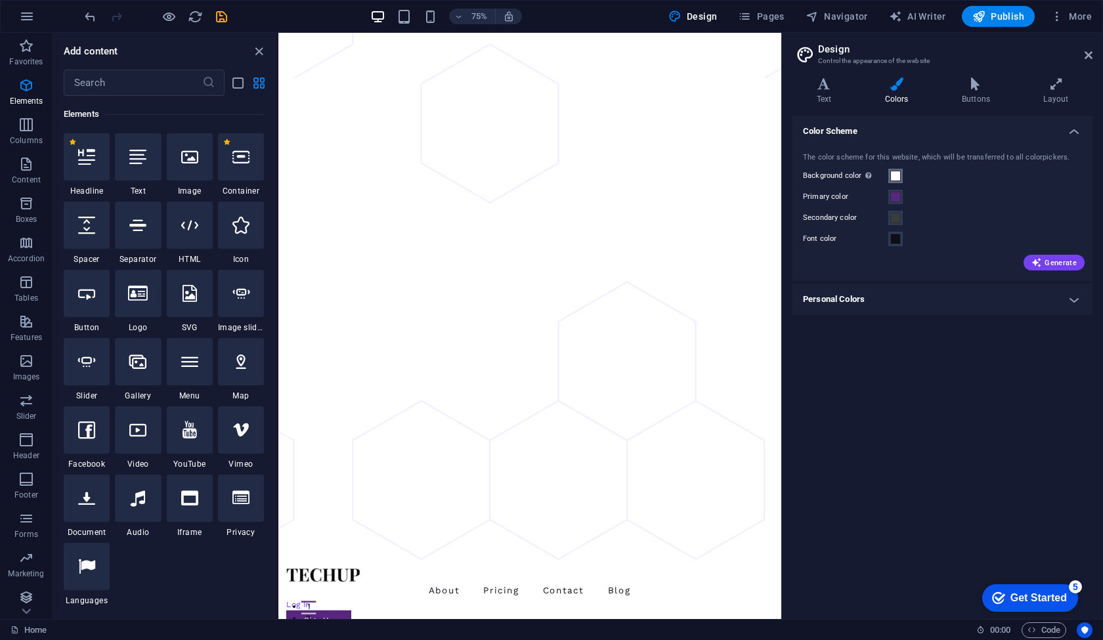
click at [892, 172] on span at bounding box center [895, 176] width 11 height 11
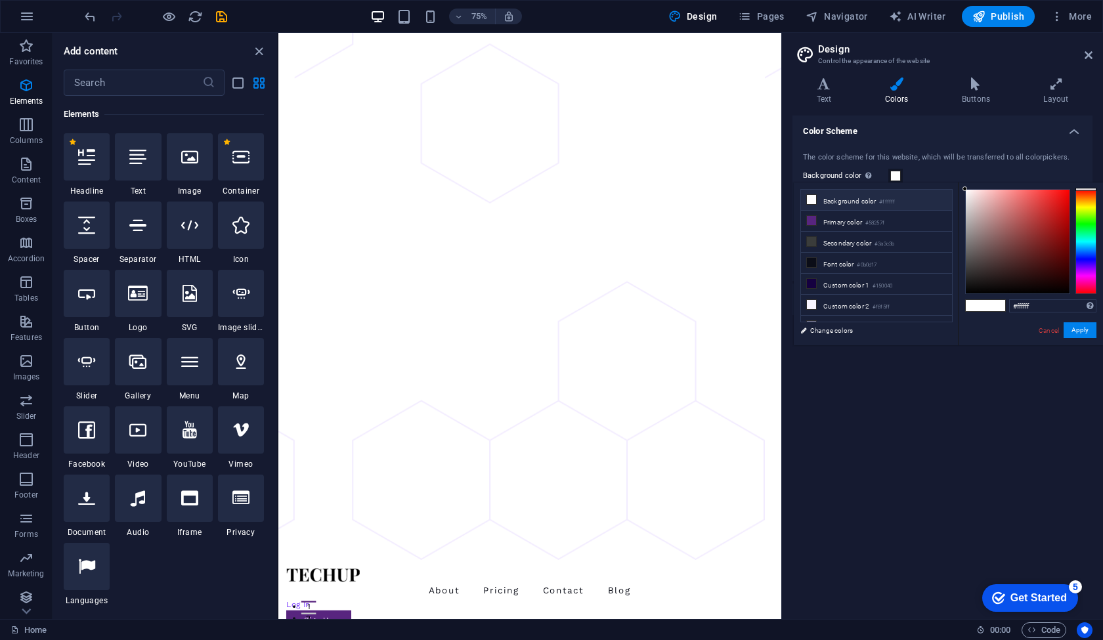
click at [884, 203] on small "#ffffff" at bounding box center [887, 202] width 16 height 9
click at [816, 202] on li "Background color #ffffff" at bounding box center [876, 200] width 151 height 21
click at [1039, 306] on input "#ffffff" at bounding box center [1052, 305] width 87 height 13
paste input "58257f"
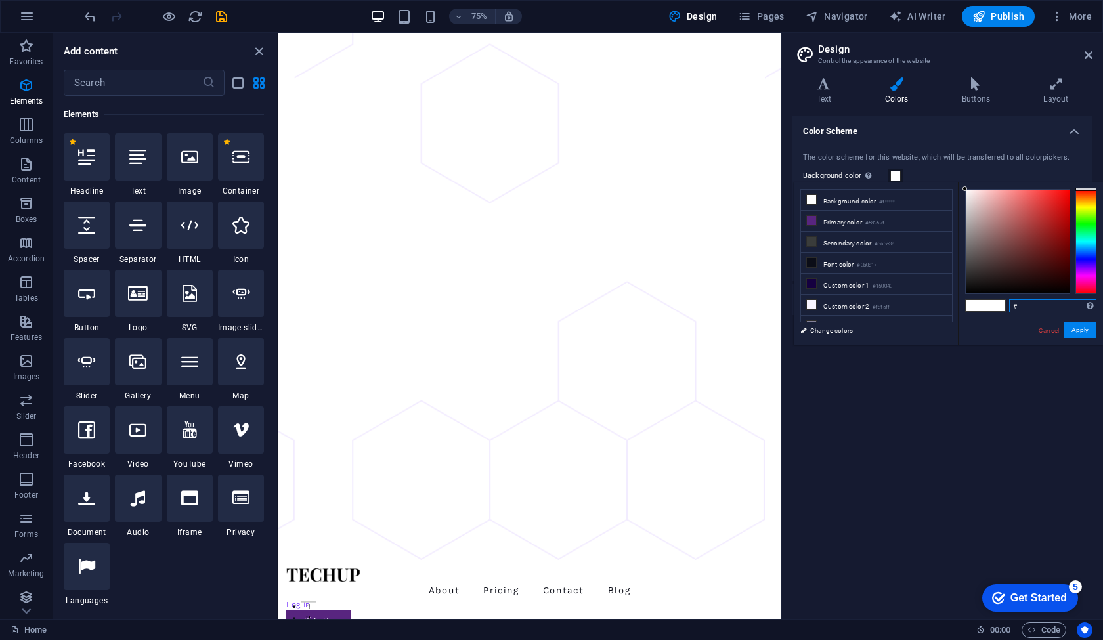
type input "#58257f"
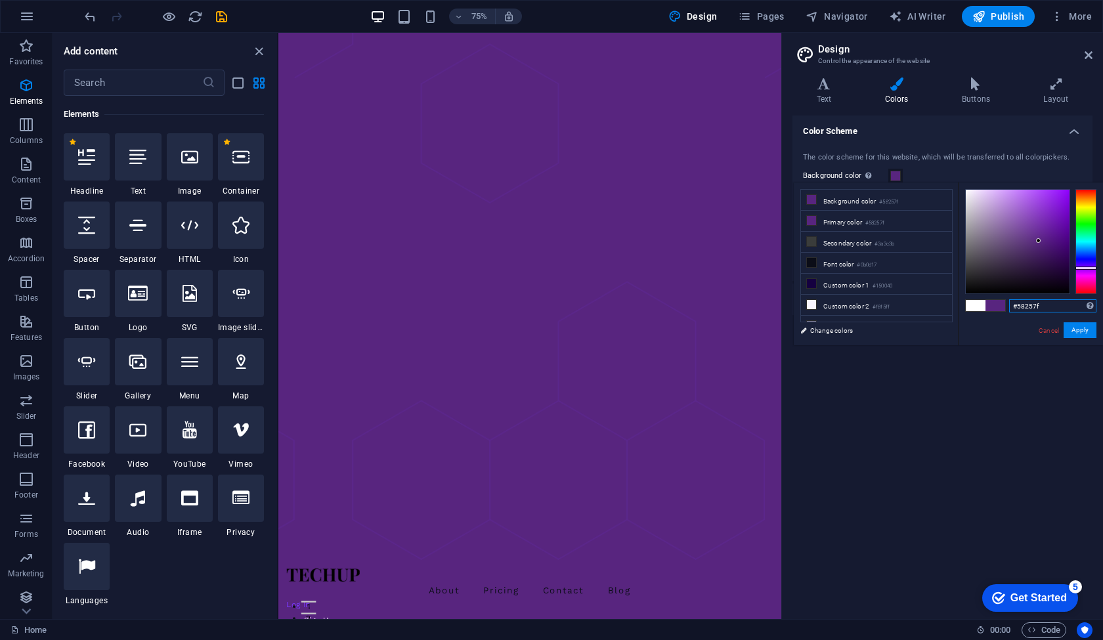
click at [1039, 306] on input "#58257f" at bounding box center [1052, 305] width 87 height 13
click at [1015, 330] on div "#58257f Supported formats #0852ed rgb(8, 82, 237) rgba(8, 82, 237, 90%) hsv(221…" at bounding box center [1030, 359] width 145 height 353
click at [1082, 331] on button "Apply" at bounding box center [1080, 330] width 33 height 16
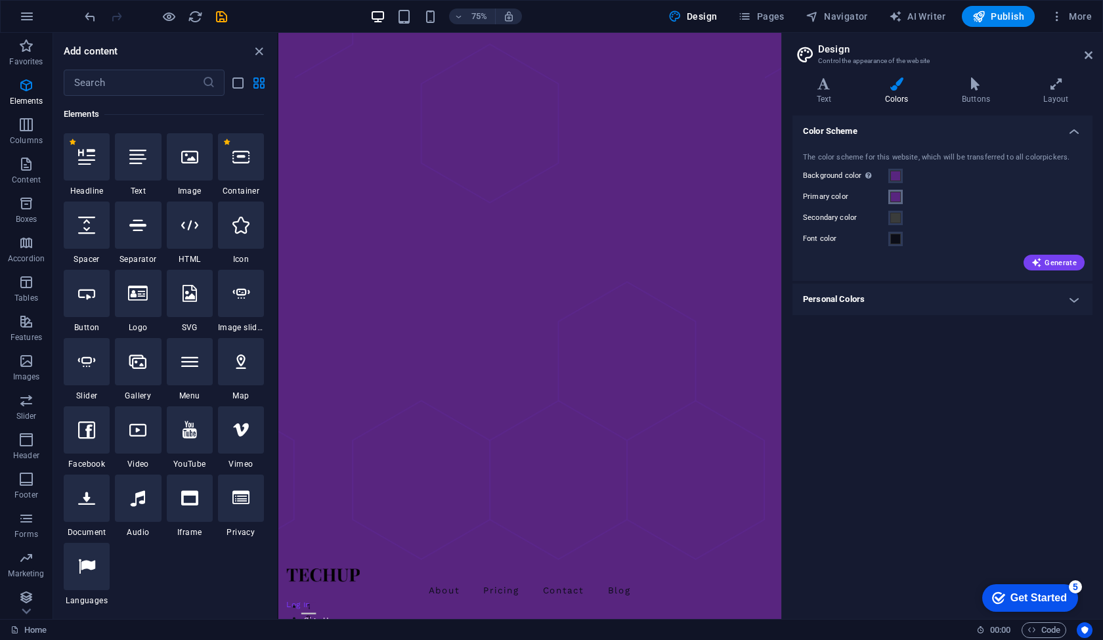
click at [894, 194] on span at bounding box center [895, 197] width 11 height 11
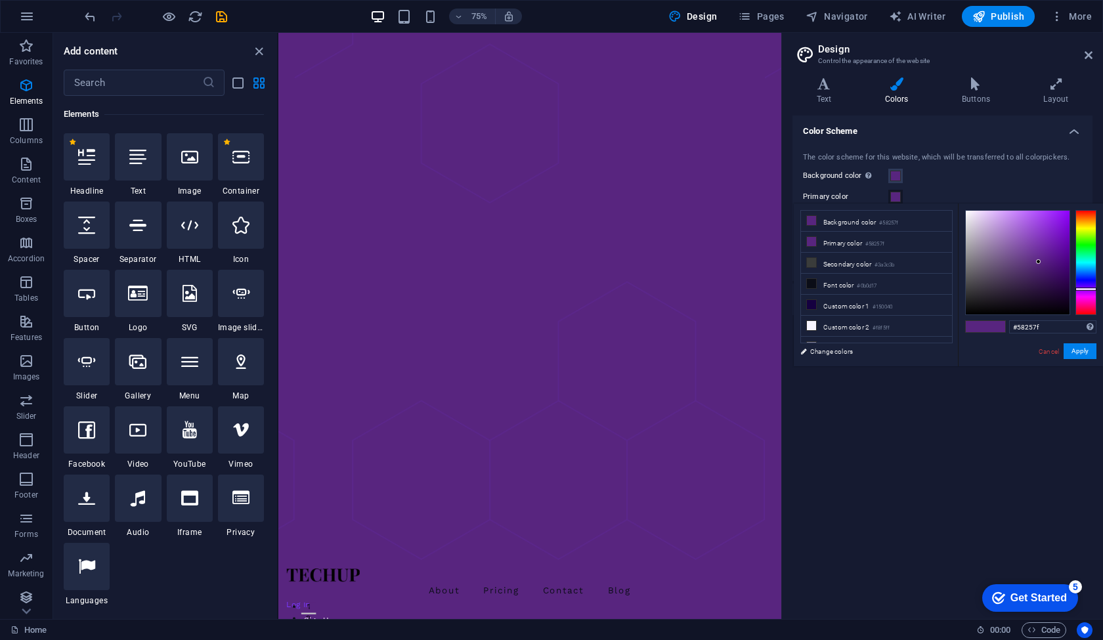
click at [967, 206] on div "#58257f Supported formats #0852ed rgb(8, 82, 237) rgba(8, 82, 237, 90%) hsv(221…" at bounding box center [1030, 380] width 145 height 353
type input "#ffffff"
drag, startPoint x: 973, startPoint y: 225, endPoint x: 953, endPoint y: 195, distance: 35.5
click at [953, 195] on body "[DOMAIN_NAME] Home Favorites Elements Columns Content Boxes Accordion Tables Fe…" at bounding box center [551, 320] width 1103 height 640
click at [1076, 351] on button "Apply" at bounding box center [1080, 351] width 33 height 16
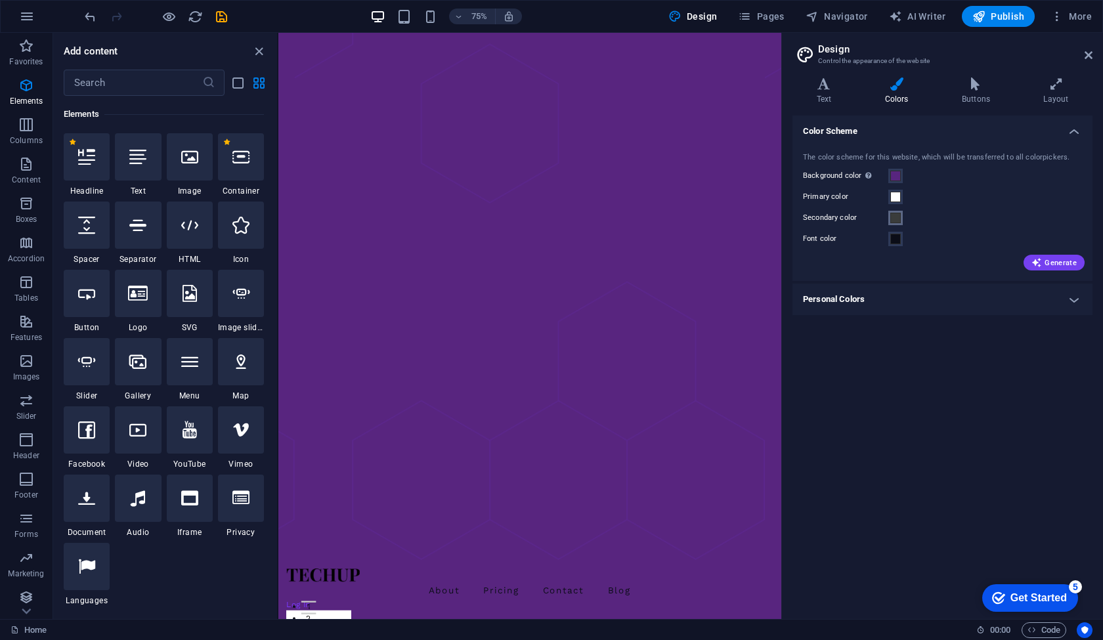
click at [896, 217] on span at bounding box center [895, 218] width 11 height 11
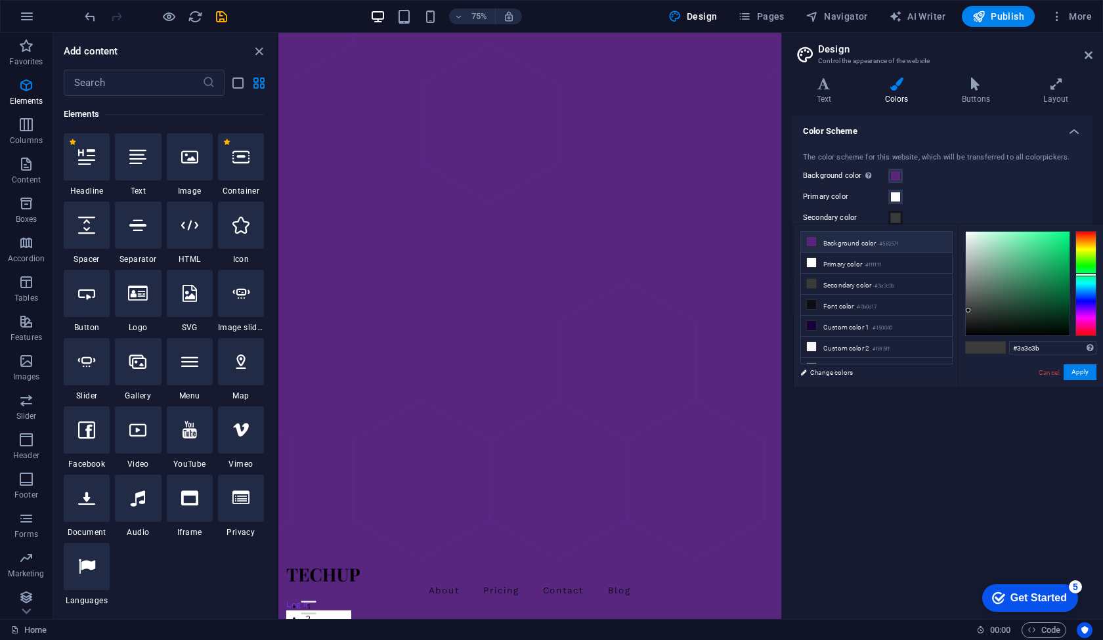
click at [857, 244] on li "Background color #58257f" at bounding box center [876, 242] width 151 height 21
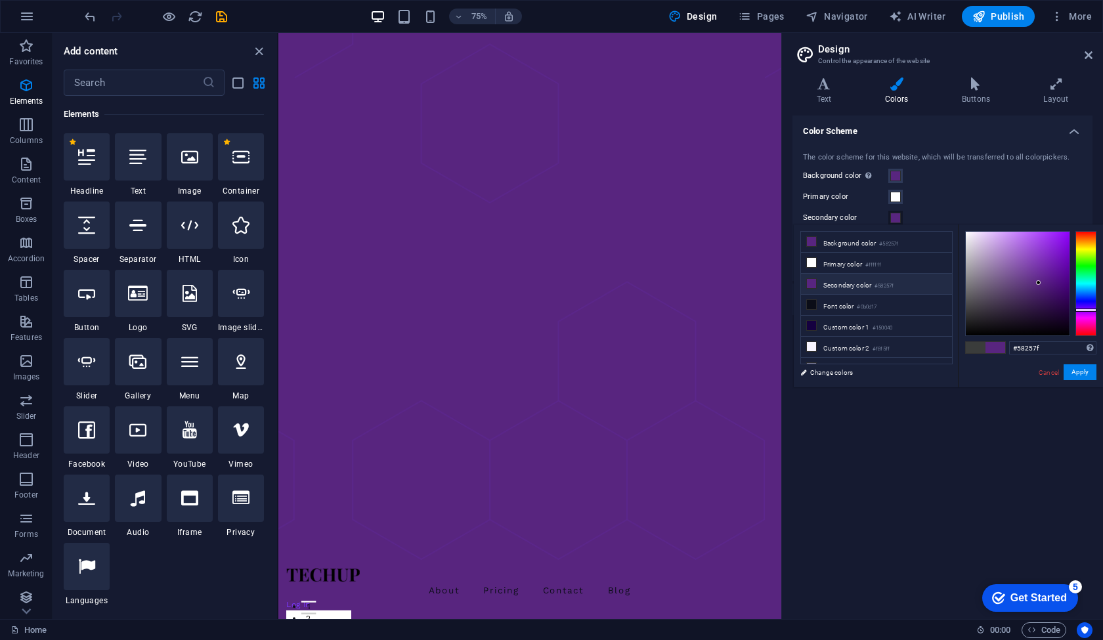
click at [850, 284] on li "Secondary color #58257f" at bounding box center [876, 284] width 151 height 21
drag, startPoint x: 1046, startPoint y: 349, endPoint x: 985, endPoint y: 340, distance: 61.8
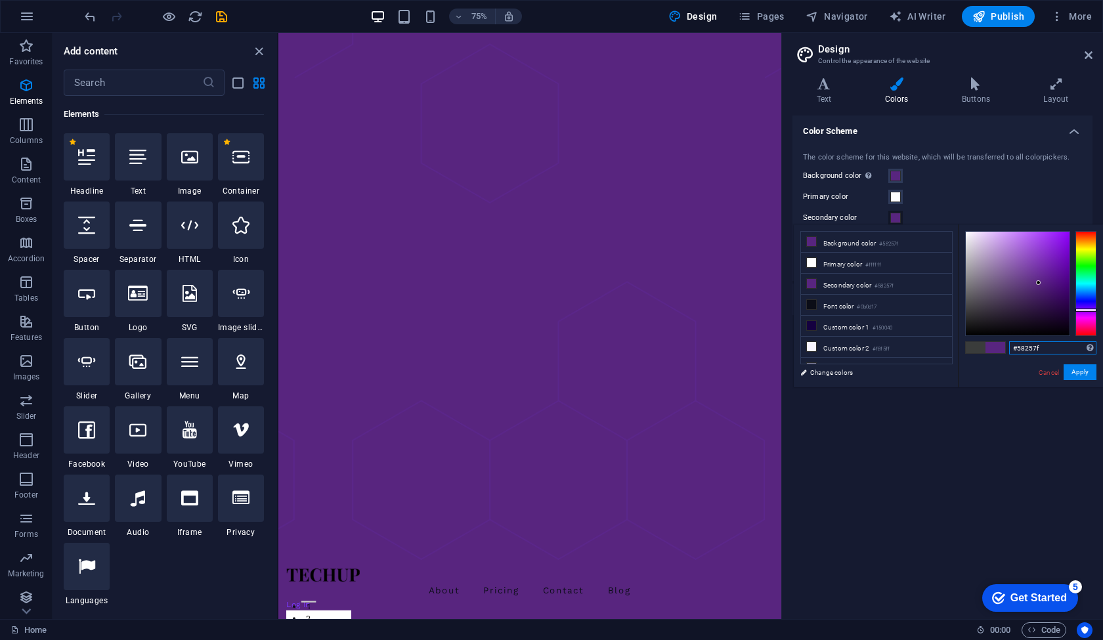
click at [985, 340] on div "#58257f Supported formats #0852ed rgb(8, 82, 237) rgba(8, 82, 237, 90%) hsv(221…" at bounding box center [1030, 401] width 145 height 353
paste input "text"
click at [1053, 248] on div at bounding box center [1018, 284] width 104 height 104
drag, startPoint x: 1053, startPoint y: 248, endPoint x: 1024, endPoint y: 257, distance: 30.3
click at [1024, 257] on div at bounding box center [1024, 257] width 5 height 5
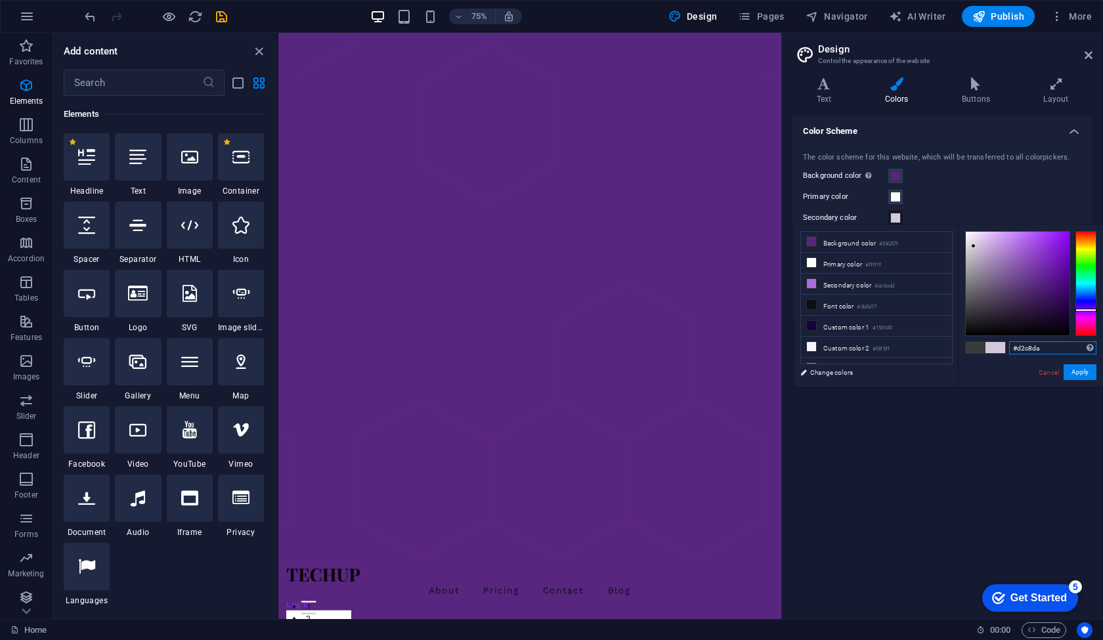
drag, startPoint x: 1025, startPoint y: 257, endPoint x: 974, endPoint y: 246, distance: 52.4
click at [974, 246] on div at bounding box center [973, 246] width 5 height 5
click at [992, 367] on div "#d2c8da Supported formats #0852ed rgb(8, 82, 237) rgba(8, 82, 237, 90%) hsv(221…" at bounding box center [1030, 401] width 145 height 353
drag, startPoint x: 980, startPoint y: 244, endPoint x: 955, endPoint y: 226, distance: 31.0
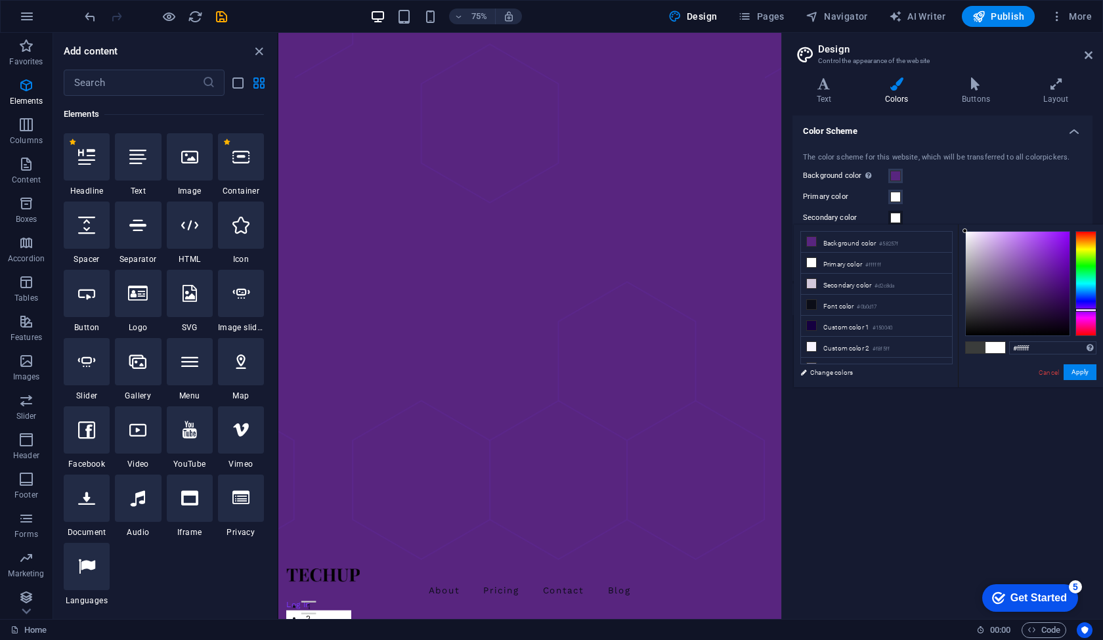
click at [955, 226] on div "less Background color #58257f Primary color #ffffff Secondary color #d2c8da Fon…" at bounding box center [948, 306] width 309 height 163
click at [837, 309] on li "Font color #0b0d17" at bounding box center [876, 305] width 151 height 21
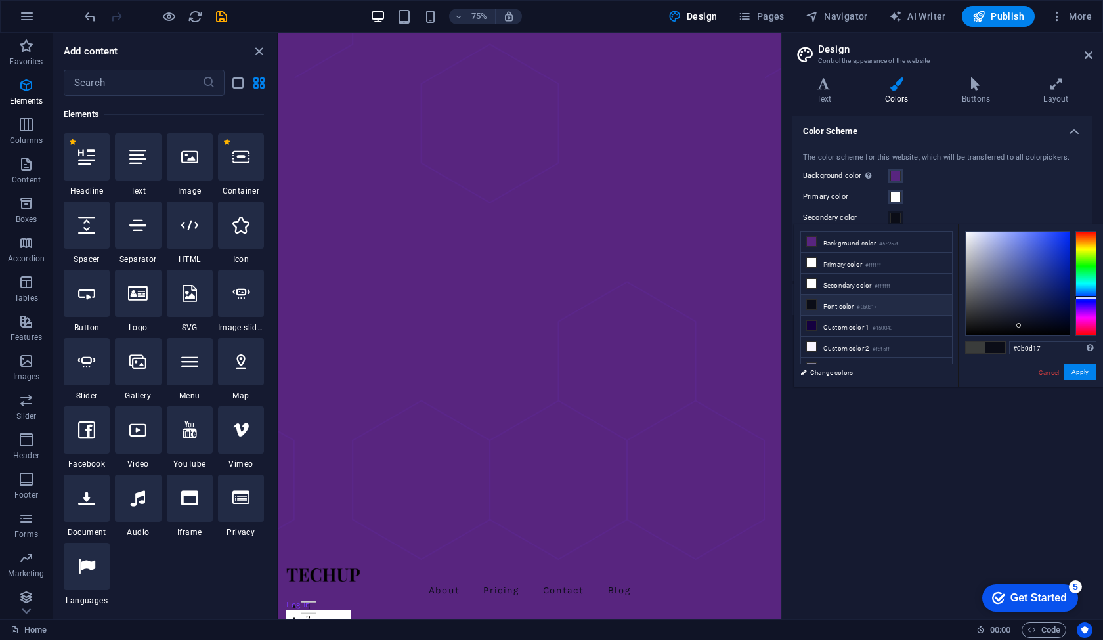
click at [837, 309] on li "Font color #0b0d17" at bounding box center [876, 305] width 151 height 21
drag, startPoint x: 992, startPoint y: 260, endPoint x: 981, endPoint y: 248, distance: 16.3
click at [981, 248] on div at bounding box center [1018, 284] width 104 height 104
click at [971, 236] on div at bounding box center [1018, 284] width 104 height 104
click at [959, 225] on div "#e6e8f2 Supported formats #0852ed rgb(8, 82, 237) rgba(8, 82, 237, 90%) hsv(221…" at bounding box center [1030, 401] width 145 height 353
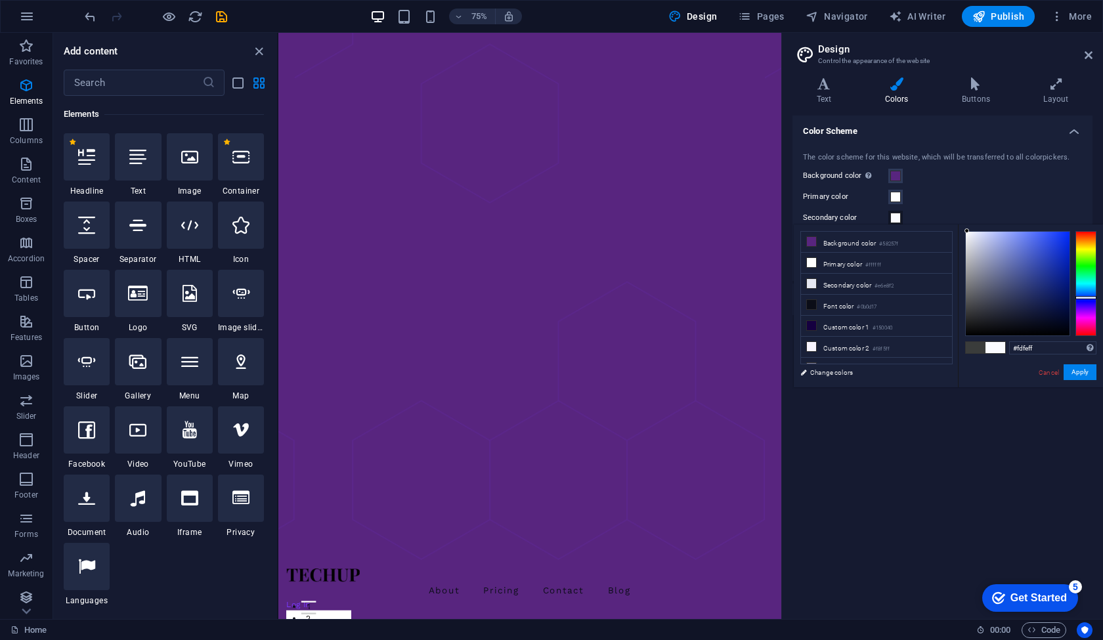
type input "#ffffff"
drag, startPoint x: 972, startPoint y: 250, endPoint x: 959, endPoint y: 221, distance: 31.5
click at [959, 221] on body "[DOMAIN_NAME] Home Favorites Elements Columns Content Boxes Accordion Tables Fe…" at bounding box center [551, 320] width 1103 height 640
click at [1083, 370] on button "Apply" at bounding box center [1080, 372] width 33 height 16
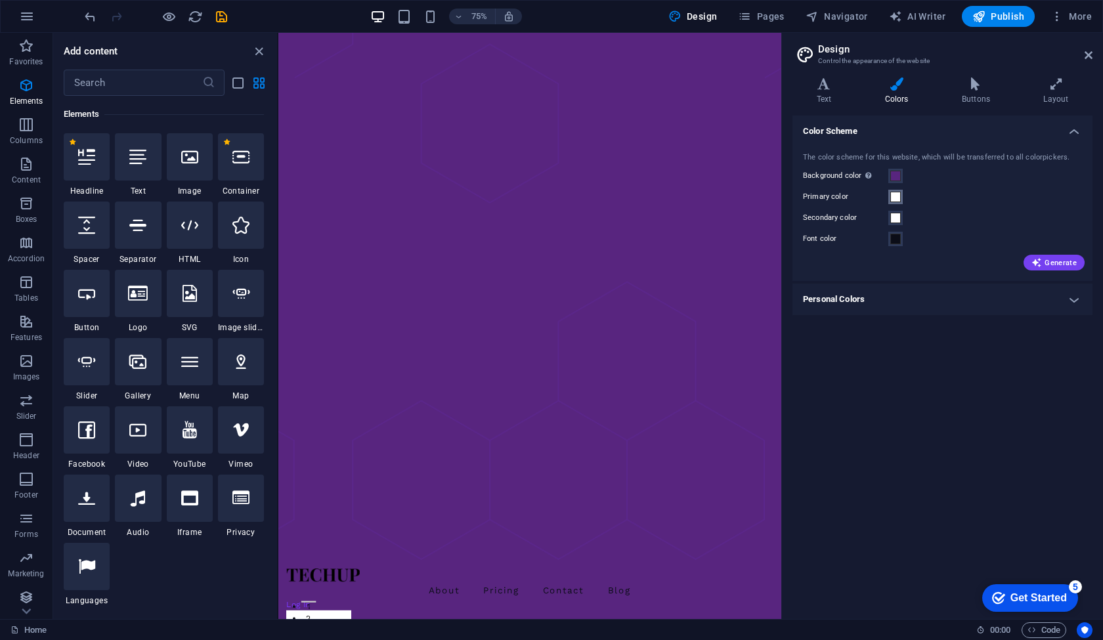
click at [894, 194] on span at bounding box center [895, 197] width 11 height 11
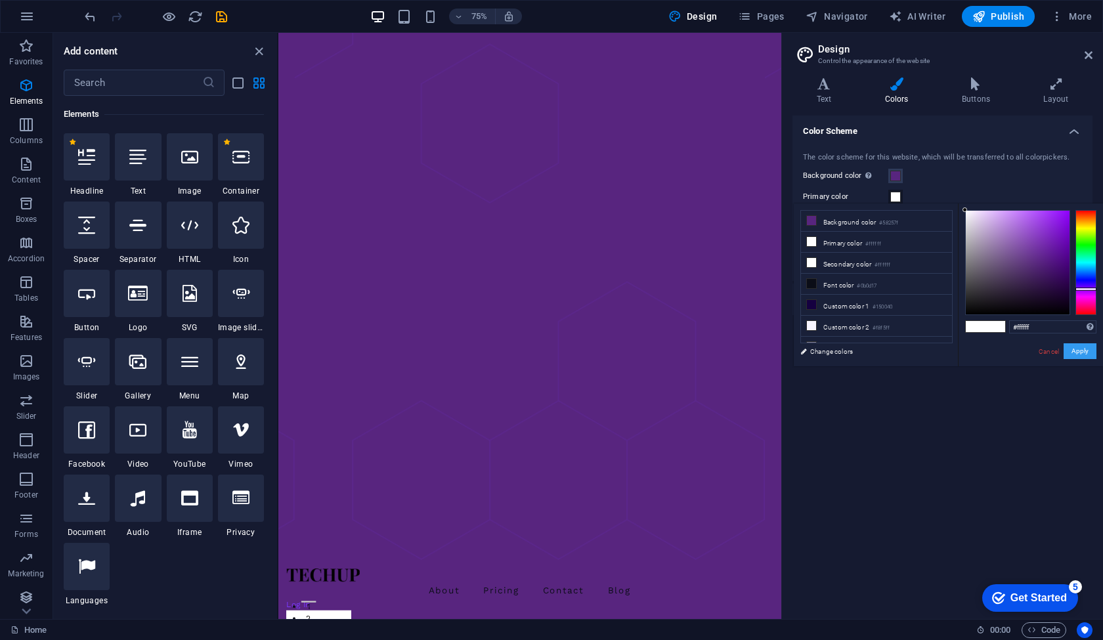
click at [1074, 349] on button "Apply" at bounding box center [1080, 351] width 33 height 16
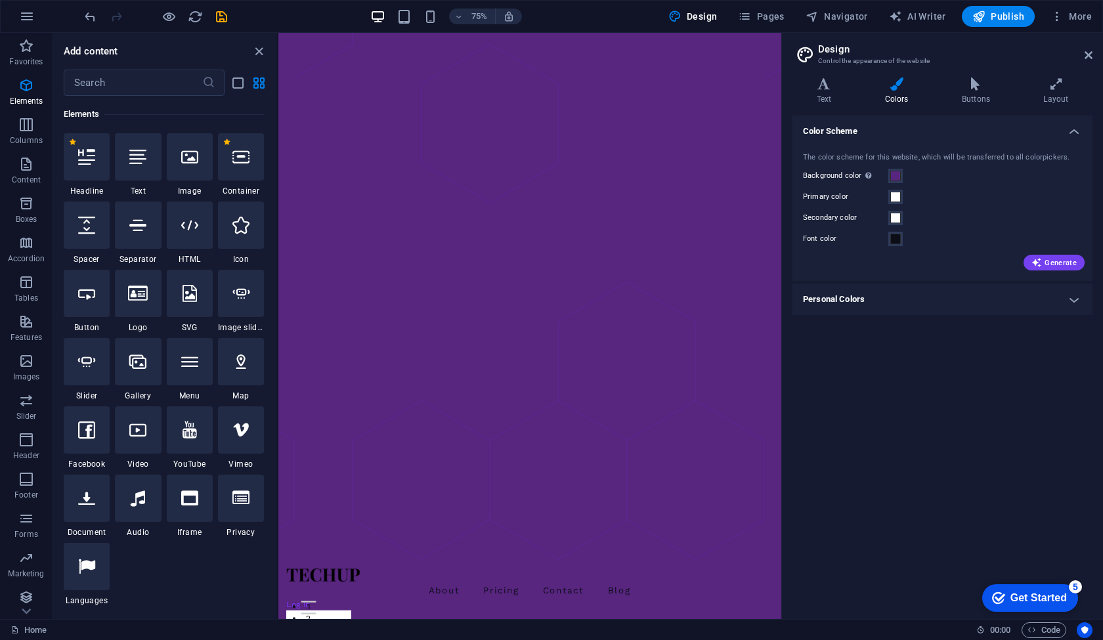
click at [851, 242] on label "Font color" at bounding box center [845, 239] width 85 height 16
click at [889, 242] on button "Font color" at bounding box center [896, 239] width 14 height 14
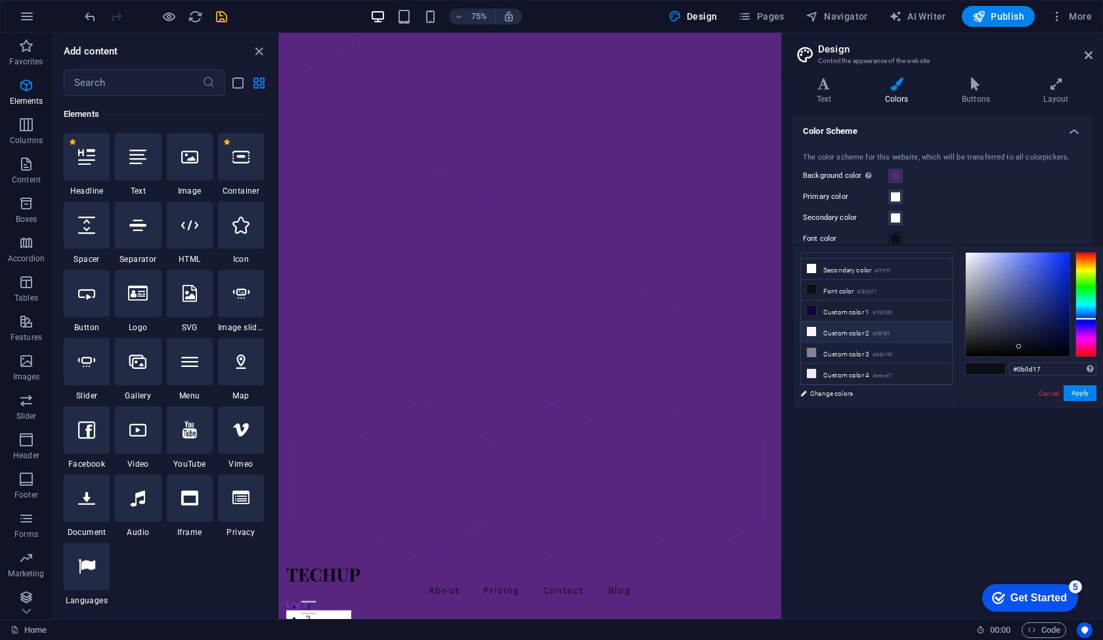
scroll to position [36, 0]
click at [810, 332] on icon at bounding box center [811, 331] width 9 height 9
type input "#ffffff"
drag, startPoint x: 1005, startPoint y: 320, endPoint x: 955, endPoint y: 238, distance: 95.5
click at [955, 238] on body "[DOMAIN_NAME] Home Favorites Elements Columns Content Boxes Accordion Tables Fe…" at bounding box center [551, 320] width 1103 height 640
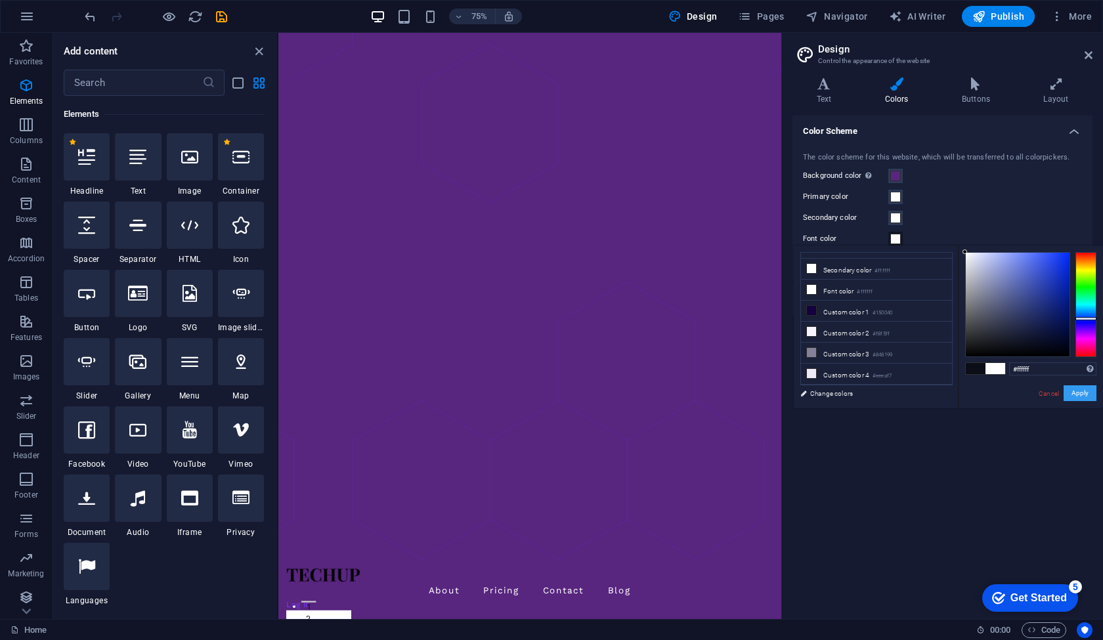
click at [1076, 395] on button "Apply" at bounding box center [1080, 393] width 33 height 16
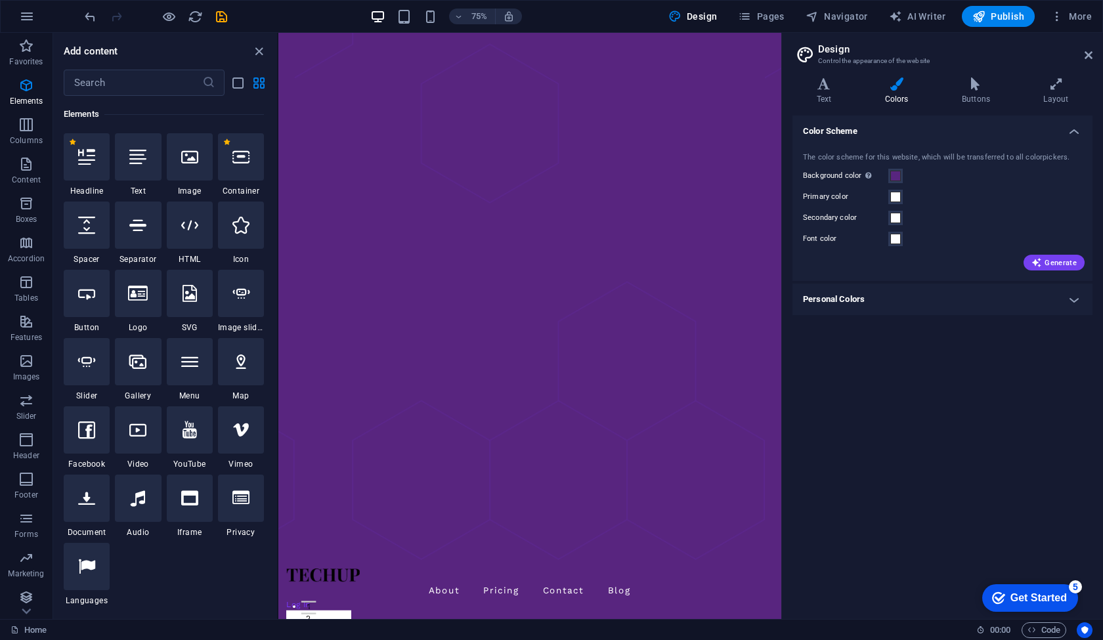
click at [869, 250] on div "Generate" at bounding box center [943, 260] width 284 height 21
click at [846, 208] on div "The color scheme for this website, which will be transferred to all colorpicker…" at bounding box center [942, 210] width 305 height 143
click at [946, 218] on div "Secondary color" at bounding box center [942, 218] width 279 height 16
click at [875, 214] on label "Secondary color" at bounding box center [845, 218] width 85 height 16
click at [889, 214] on button "Secondary color" at bounding box center [896, 218] width 14 height 14
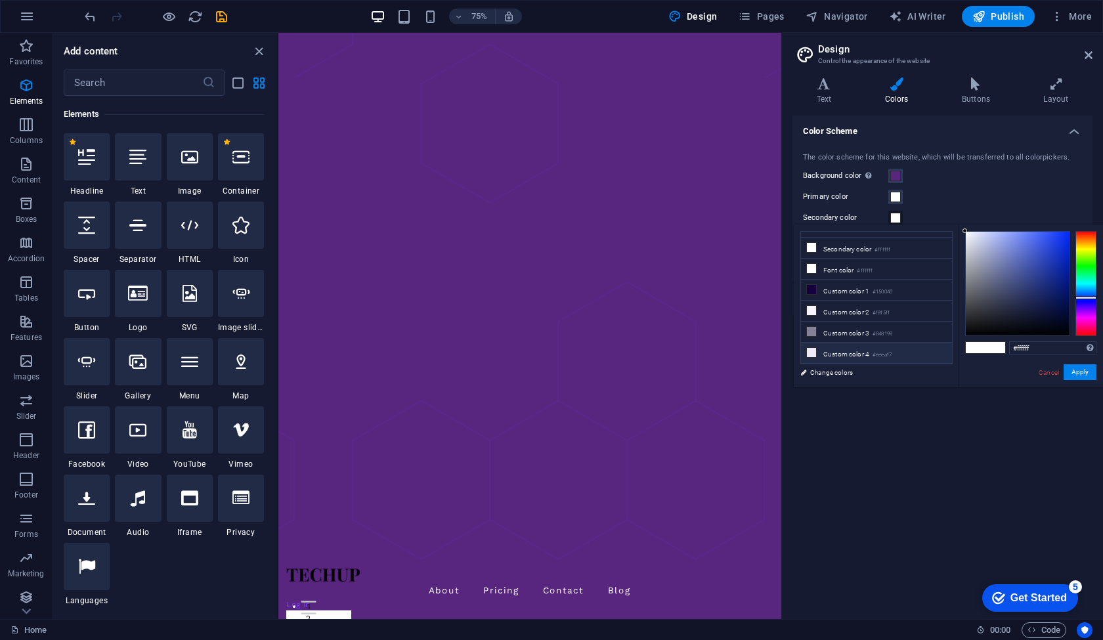
click at [811, 351] on icon at bounding box center [811, 352] width 9 height 9
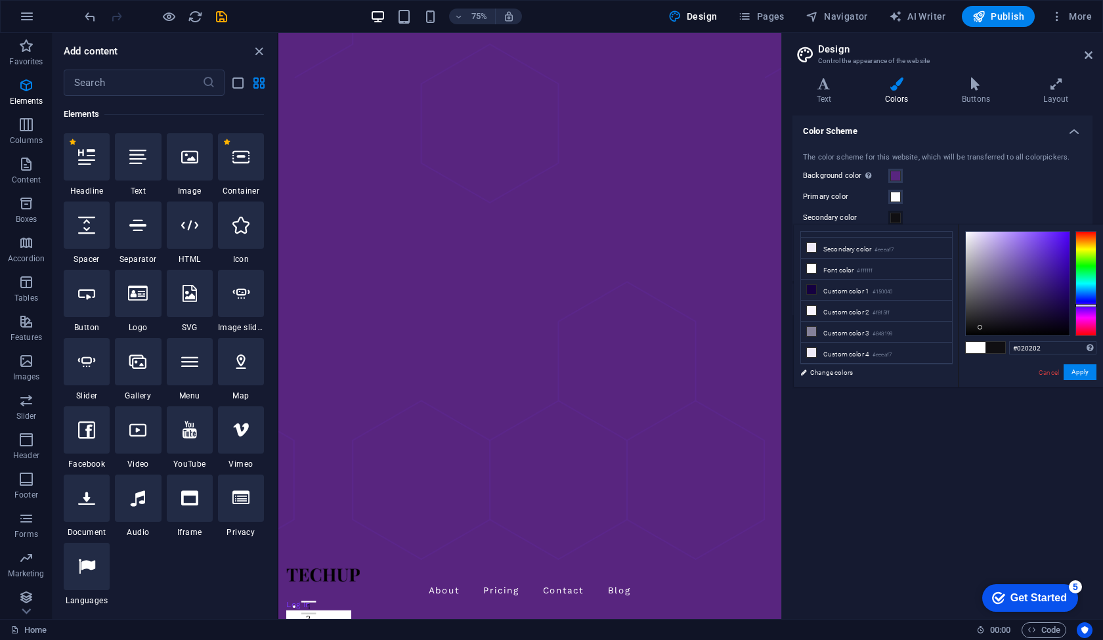
type input "#000000"
drag, startPoint x: 993, startPoint y: 273, endPoint x: 966, endPoint y: 335, distance: 67.9
click at [966, 335] on div at bounding box center [1018, 284] width 104 height 104
click at [1076, 372] on button "Apply" at bounding box center [1080, 372] width 33 height 16
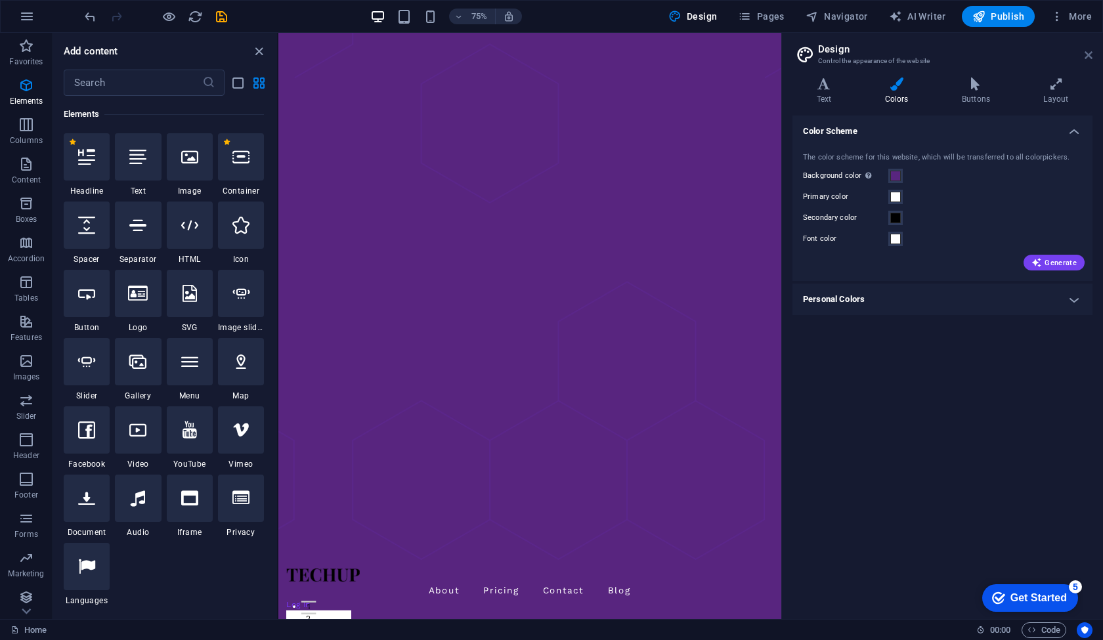
drag, startPoint x: 1086, startPoint y: 56, endPoint x: 728, endPoint y: 197, distance: 384.7
click at [1086, 56] on icon at bounding box center [1089, 55] width 8 height 11
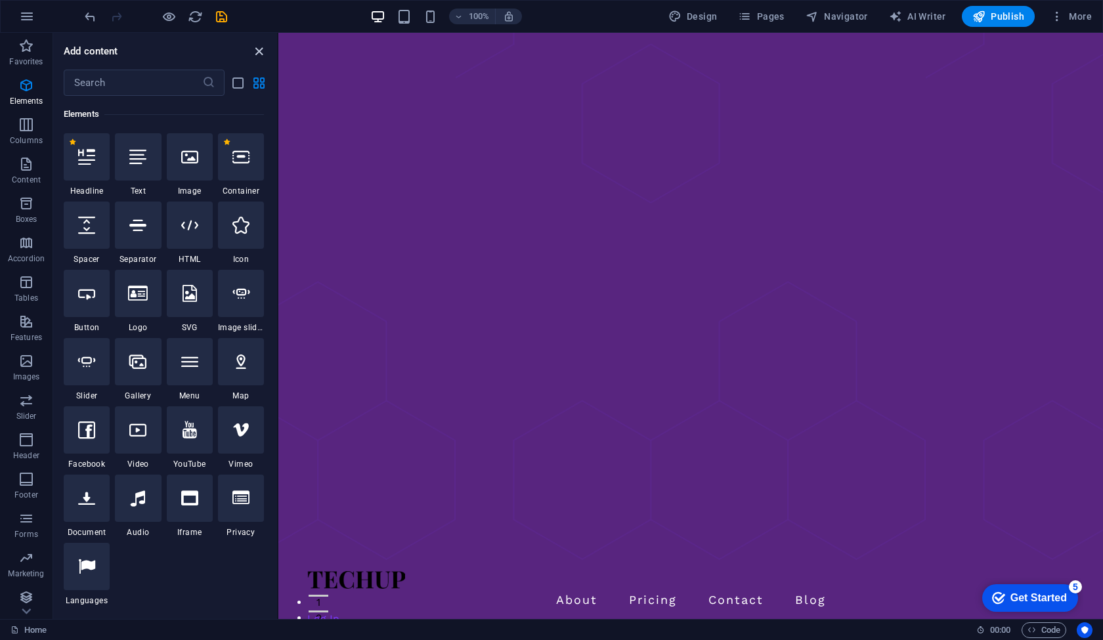
click at [255, 51] on icon "close panel" at bounding box center [259, 51] width 15 height 15
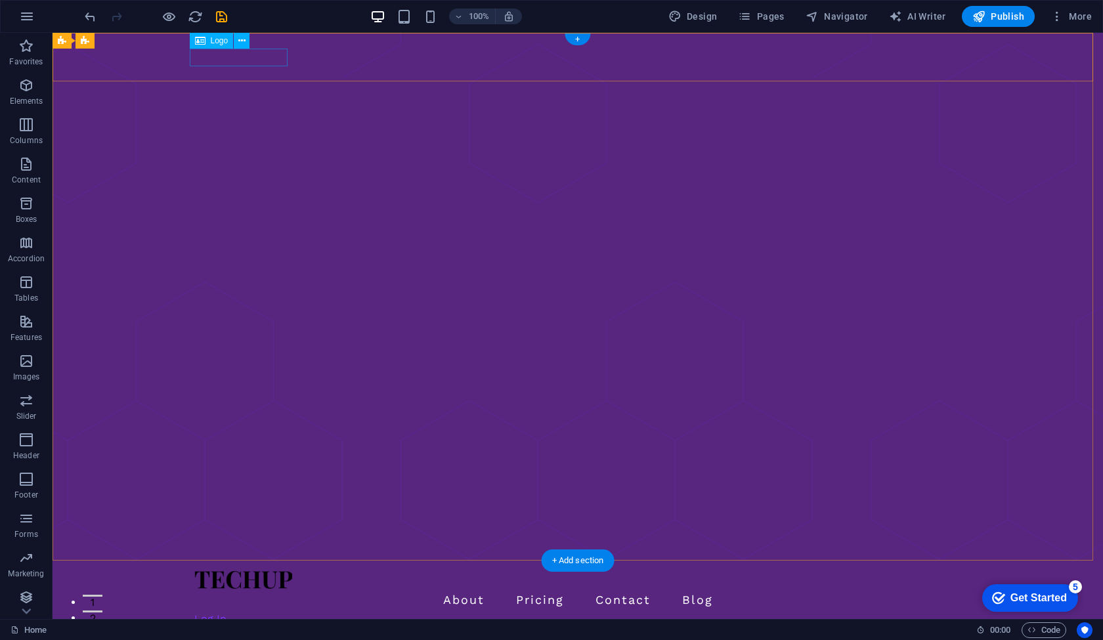
click at [227, 571] on div at bounding box center [577, 580] width 767 height 18
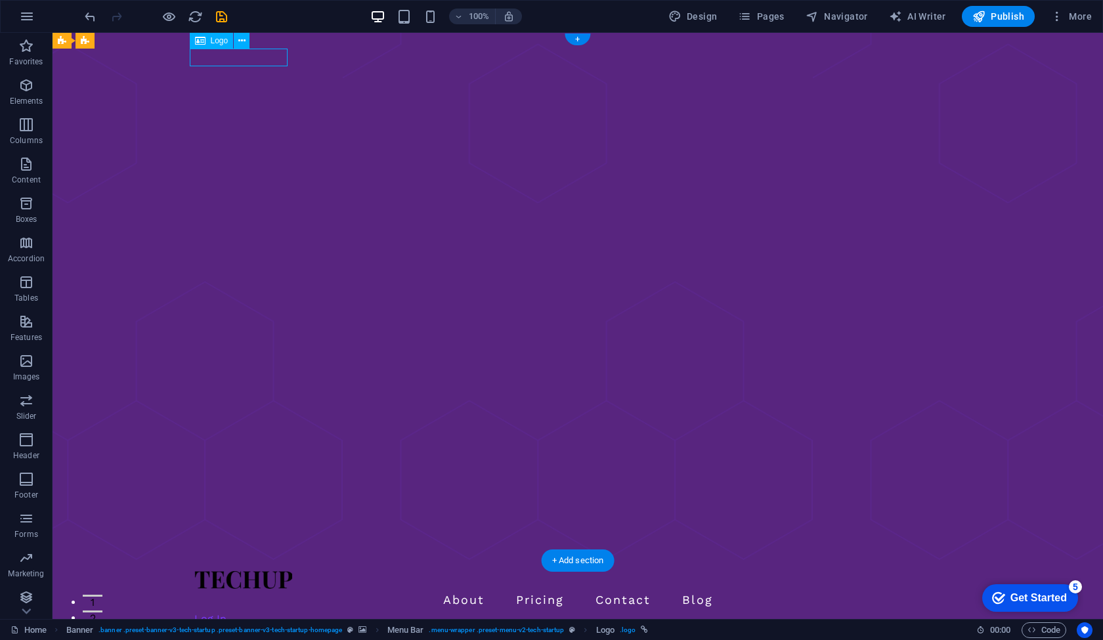
click at [227, 571] on div at bounding box center [577, 580] width 767 height 18
click at [108, 561] on div "About Pricing Contact Blog Log In Sign Up" at bounding box center [578, 613] width 1051 height 104
click at [237, 571] on div at bounding box center [577, 580] width 767 height 18
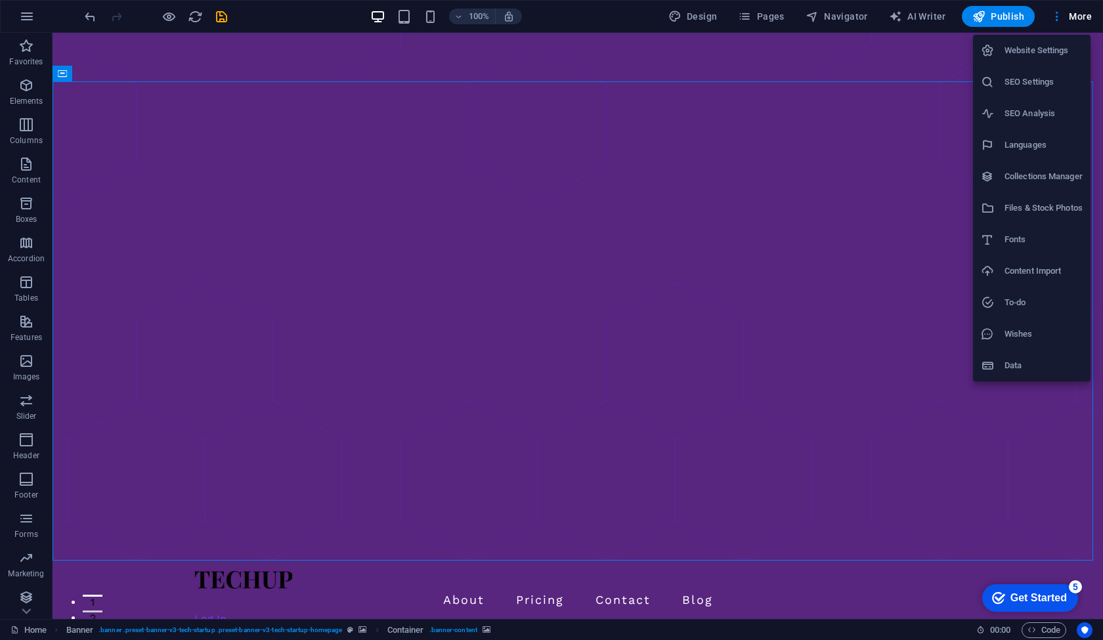
click at [326, 23] on div at bounding box center [551, 320] width 1103 height 640
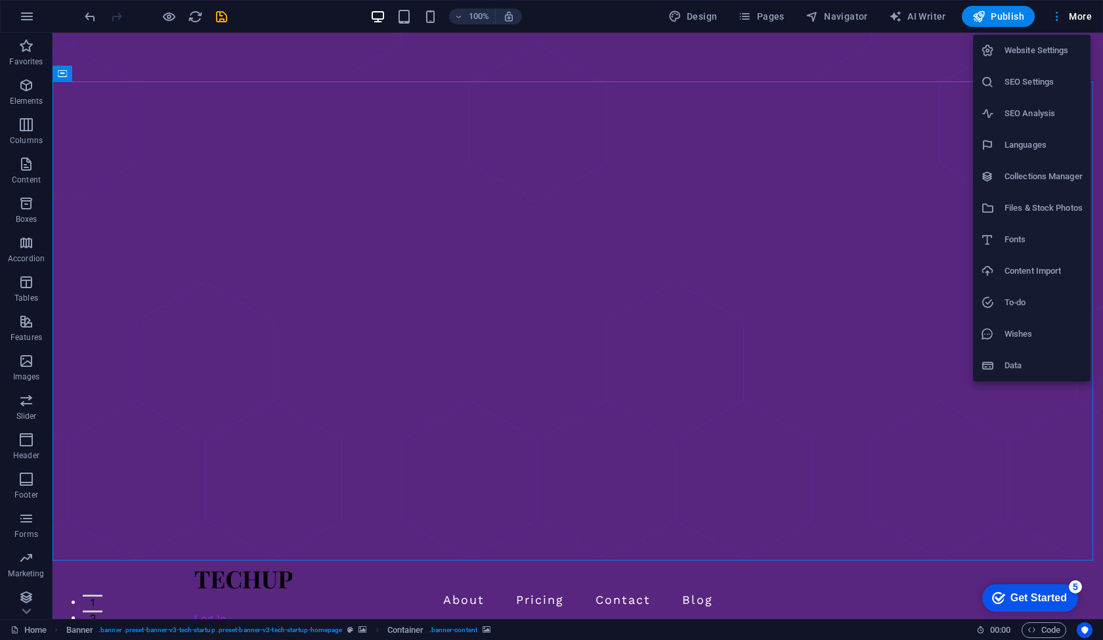
click at [32, 19] on div at bounding box center [551, 320] width 1103 height 640
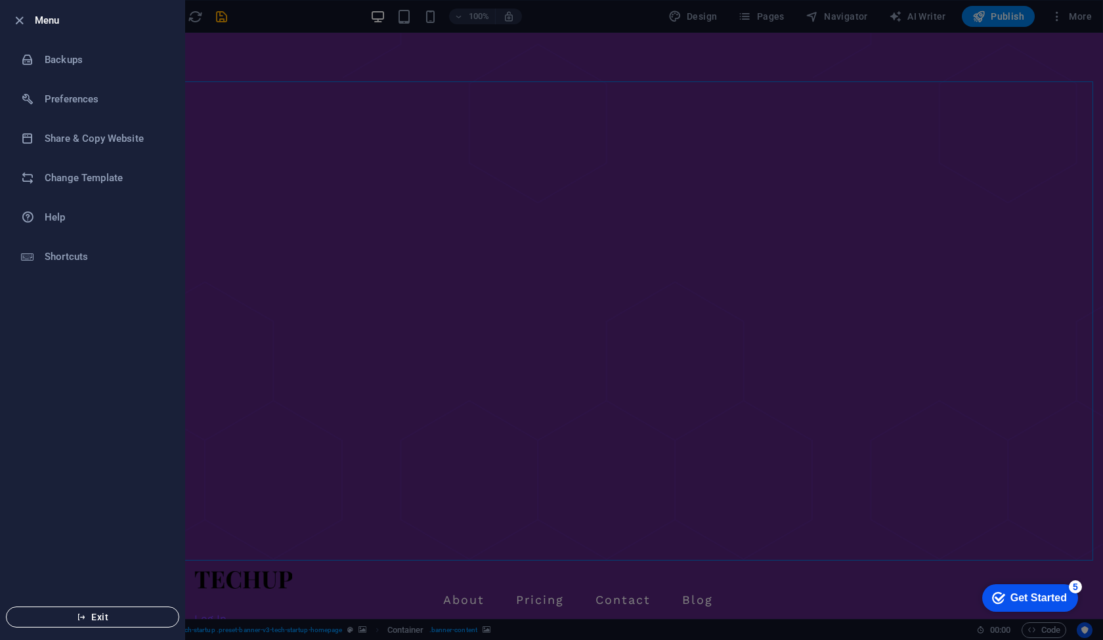
click at [93, 613] on span "Exit" at bounding box center [92, 617] width 151 height 11
